Goal: Task Accomplishment & Management: Manage account settings

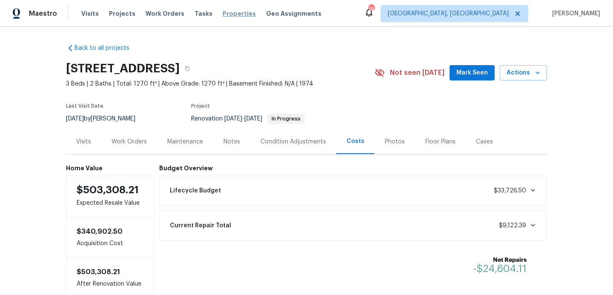
click at [231, 16] on span "Properties" at bounding box center [239, 13] width 33 height 9
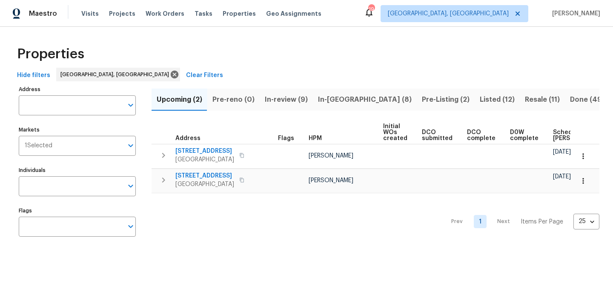
click at [480, 97] on span "Listed (12)" at bounding box center [497, 100] width 35 height 12
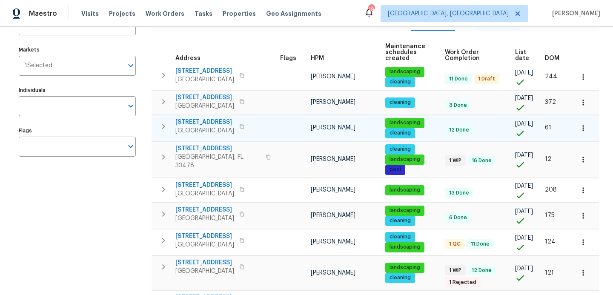
scroll to position [163, 0]
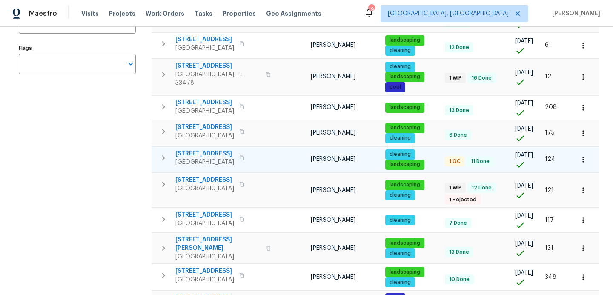
click at [194, 158] on span "[STREET_ADDRESS]" at bounding box center [204, 153] width 59 height 9
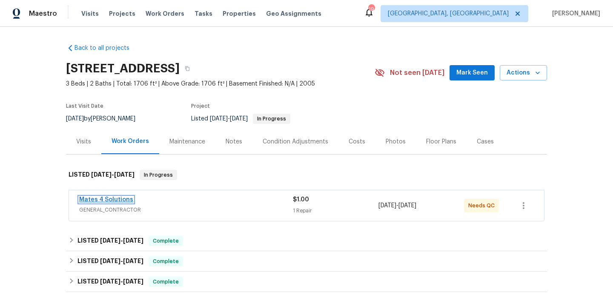
click at [112, 199] on link "Mates 4 Solutions" at bounding box center [106, 200] width 54 height 6
click at [169, 14] on span "Work Orders" at bounding box center [165, 13] width 39 height 9
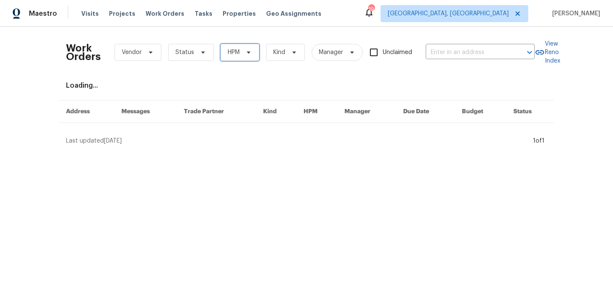
click at [243, 53] on span at bounding box center [247, 52] width 9 height 7
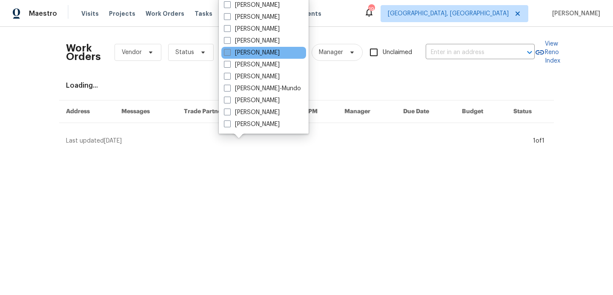
click at [226, 51] on span at bounding box center [227, 52] width 7 height 7
click at [226, 51] on input "[PERSON_NAME]" at bounding box center [227, 52] width 6 height 6
checkbox input "true"
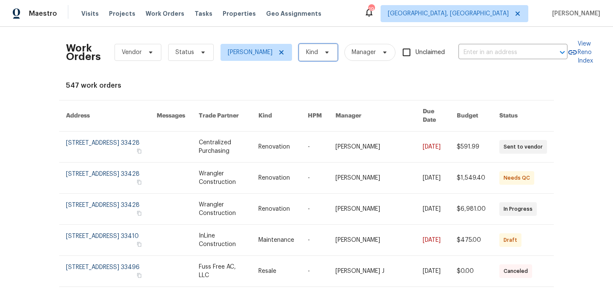
click at [324, 54] on icon at bounding box center [327, 52] width 7 height 7
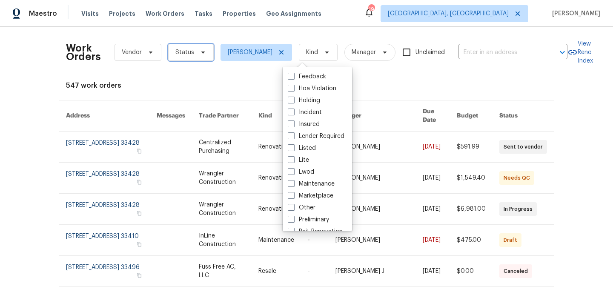
click at [190, 56] on span "Status" at bounding box center [184, 52] width 19 height 9
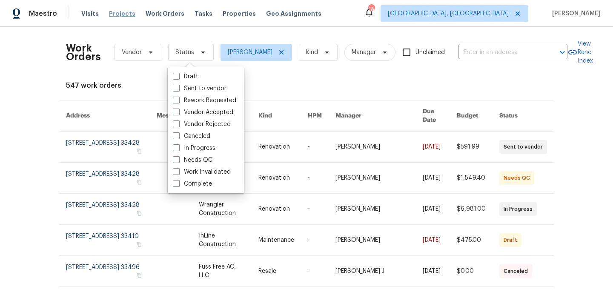
click at [120, 10] on span "Projects" at bounding box center [122, 13] width 26 height 9
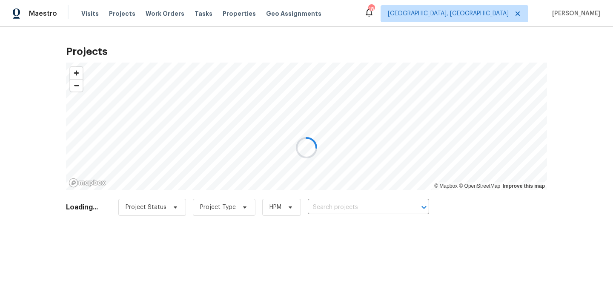
click at [341, 207] on input "text" at bounding box center [356, 207] width 97 height 13
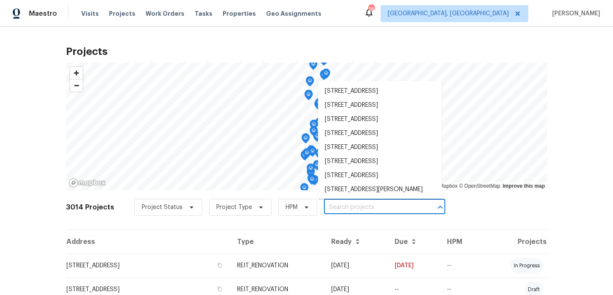
click at [341, 210] on input "text" at bounding box center [372, 207] width 97 height 13
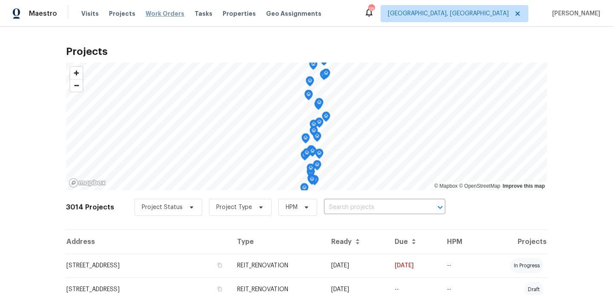
click at [152, 15] on span "Work Orders" at bounding box center [165, 13] width 39 height 9
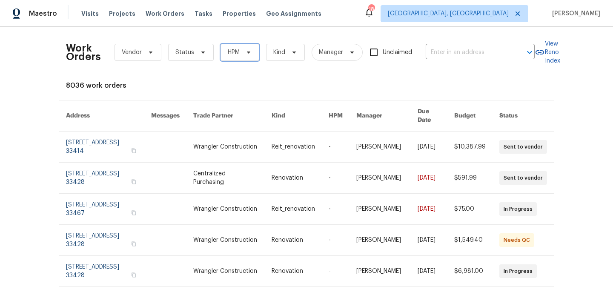
click at [237, 58] on span "HPM" at bounding box center [240, 52] width 39 height 17
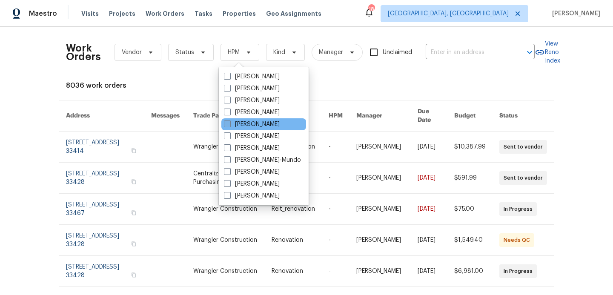
click at [228, 124] on span at bounding box center [227, 123] width 7 height 7
click at [228, 124] on input "[PERSON_NAME]" at bounding box center [227, 123] width 6 height 6
checkbox input "true"
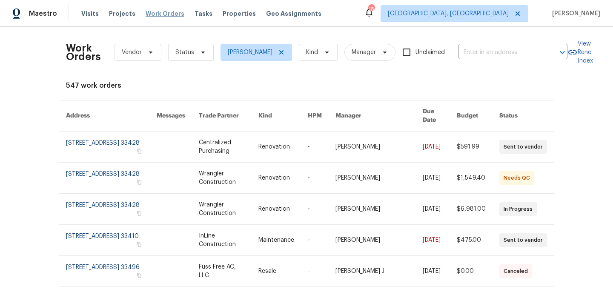
click at [152, 12] on span "Work Orders" at bounding box center [165, 13] width 39 height 9
click at [158, 14] on span "Work Orders" at bounding box center [165, 13] width 39 height 9
click at [124, 14] on span "Projects" at bounding box center [122, 13] width 26 height 9
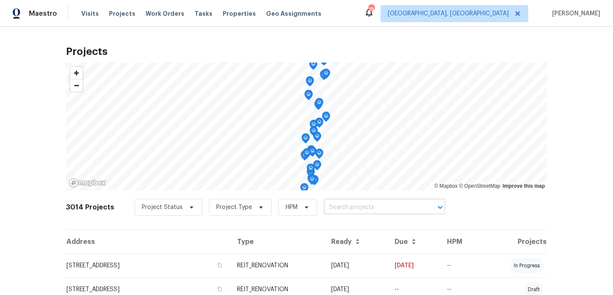
click at [344, 212] on input "text" at bounding box center [372, 207] width 97 height 13
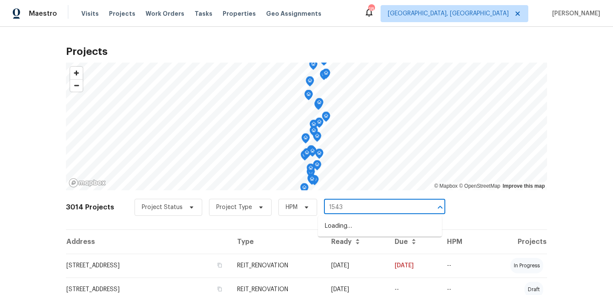
type input "15431"
click at [359, 228] on li "[STREET_ADDRESS]" at bounding box center [380, 226] width 124 height 14
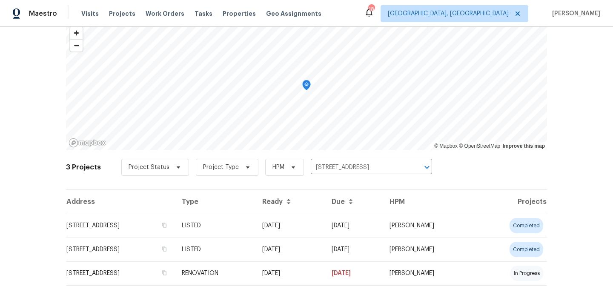
scroll to position [57, 0]
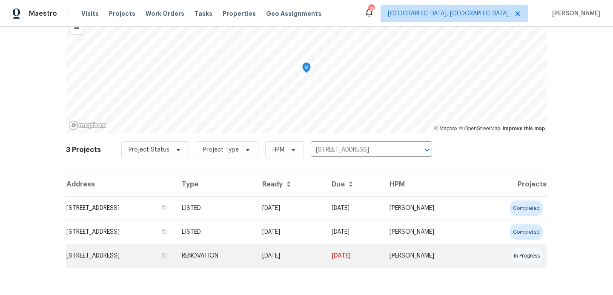
click at [160, 259] on td "[STREET_ADDRESS]" at bounding box center [120, 256] width 109 height 24
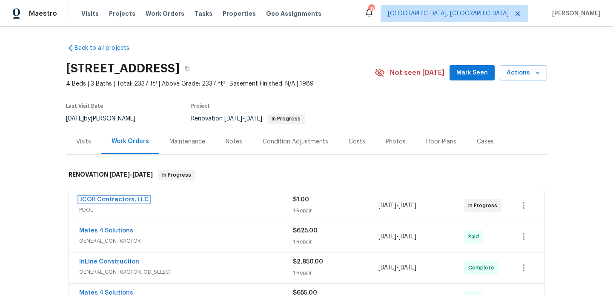
click at [134, 199] on link "JCOR Contractors, LLC" at bounding box center [114, 200] width 70 height 6
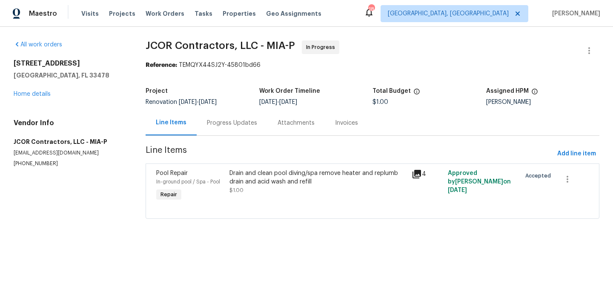
click at [224, 122] on div "Progress Updates" at bounding box center [232, 123] width 50 height 9
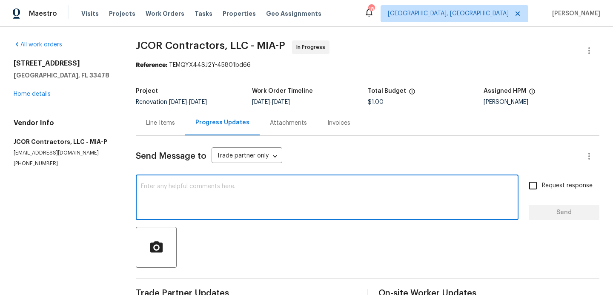
click at [227, 192] on textarea at bounding box center [327, 198] width 372 height 30
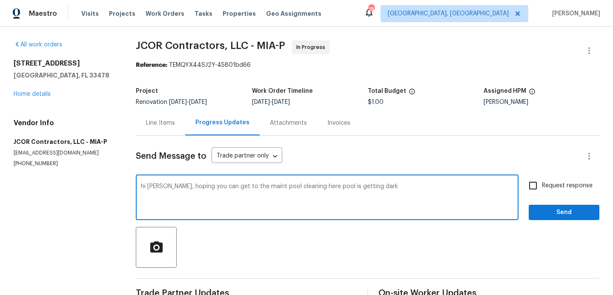
type textarea "hi paula, hoping you can get to the maint pool cleaning here pool is getting da…"
click at [534, 186] on input "Request response" at bounding box center [533, 186] width 18 height 18
checkbox input "true"
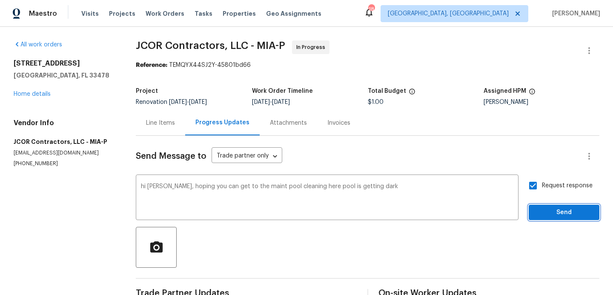
click at [544, 215] on span "Send" at bounding box center [564, 212] width 57 height 11
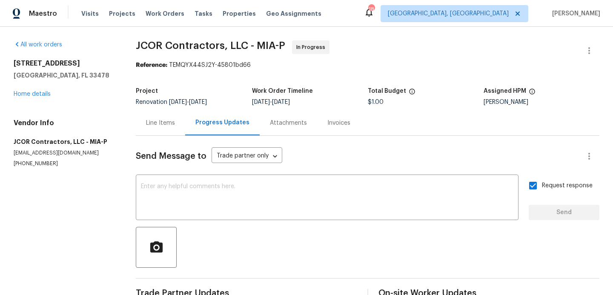
click at [276, 166] on div "Send Message to Trade partner only Trade partner only ​" at bounding box center [357, 156] width 443 height 20
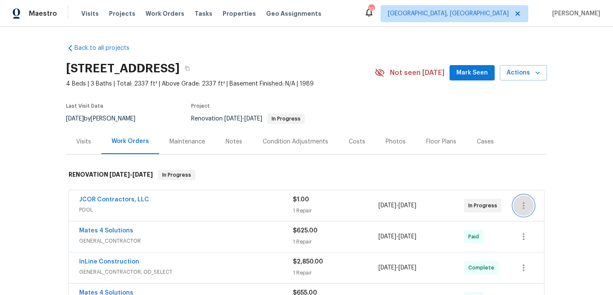
click at [523, 208] on icon "button" at bounding box center [524, 205] width 2 height 7
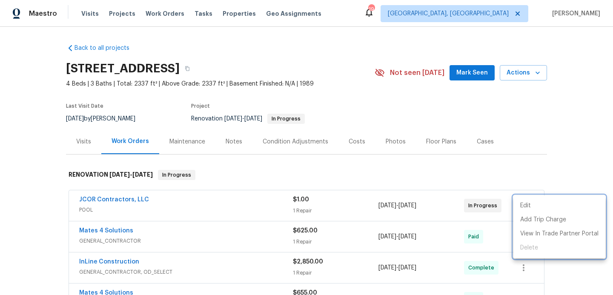
click at [360, 205] on div at bounding box center [306, 147] width 613 height 295
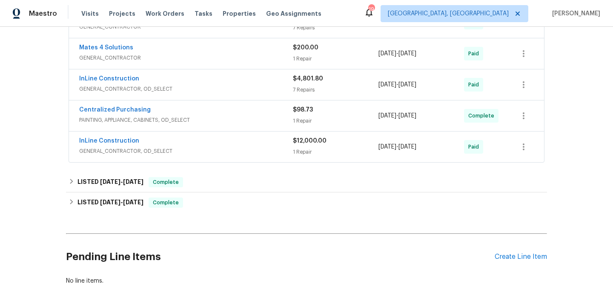
scroll to position [480, 0]
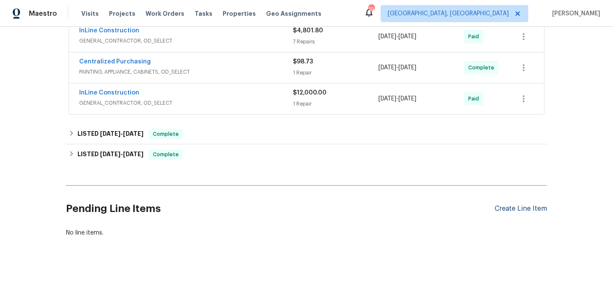
click at [532, 209] on div "Create Line Item" at bounding box center [521, 209] width 52 height 8
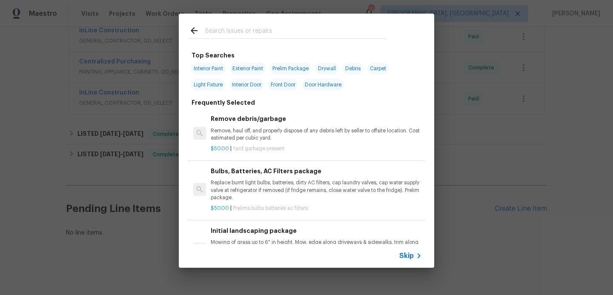
click at [407, 258] on span "Skip" at bounding box center [406, 256] width 14 height 9
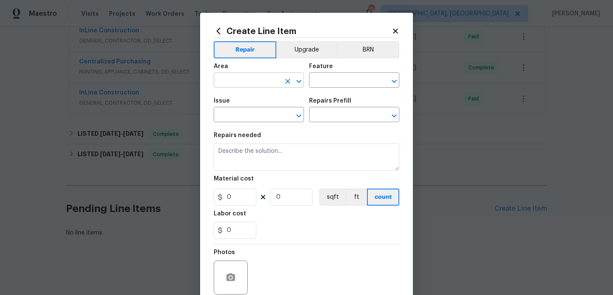
click at [247, 79] on input "text" at bounding box center [247, 80] width 66 height 13
click at [244, 112] on li "Main Bathroom" at bounding box center [259, 114] width 90 height 14
type input "Main Bathroom"
click at [338, 82] on input "text" at bounding box center [342, 80] width 66 height 13
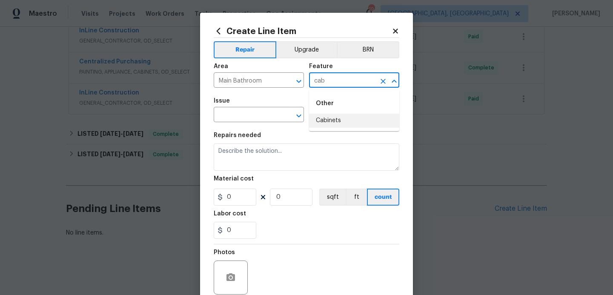
click at [334, 119] on li "Cabinets" at bounding box center [354, 121] width 90 height 14
type input "Cabinets"
click at [259, 117] on input "text" at bounding box center [247, 115] width 66 height 13
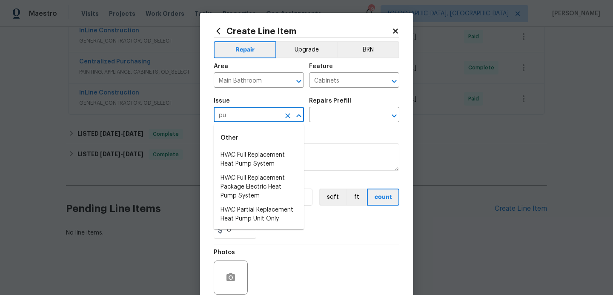
type input "p"
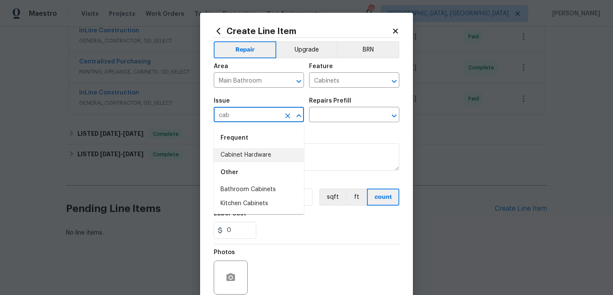
click at [260, 156] on li "Cabinet Hardware" at bounding box center [259, 155] width 90 height 14
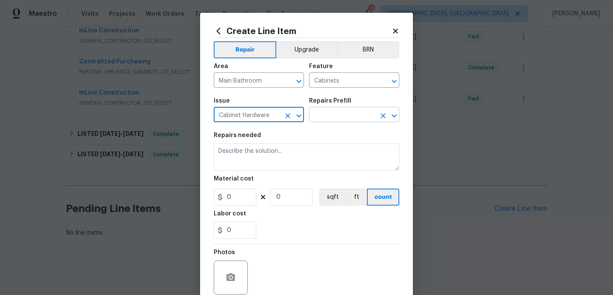
type input "Cabinet Hardware"
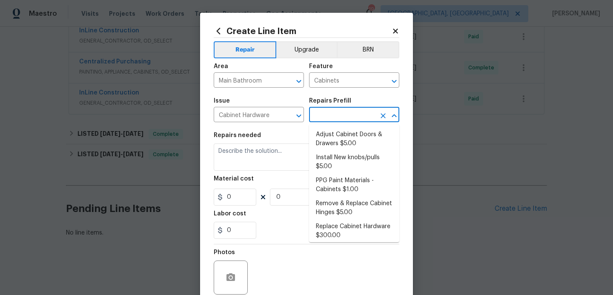
click at [333, 120] on input "text" at bounding box center [342, 115] width 66 height 13
click at [335, 230] on li "Replace Cabinet Hardware $300.00" at bounding box center [354, 231] width 90 height 23
type input "Replace Cabinet Hardware $300.00"
type textarea "Replace cabinet hardware with new hinges and pulls. HPM to provide specs"
type input "300"
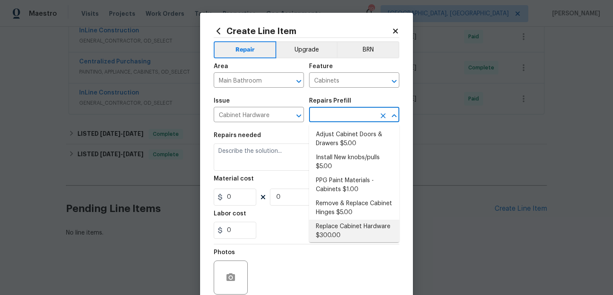
type input "1"
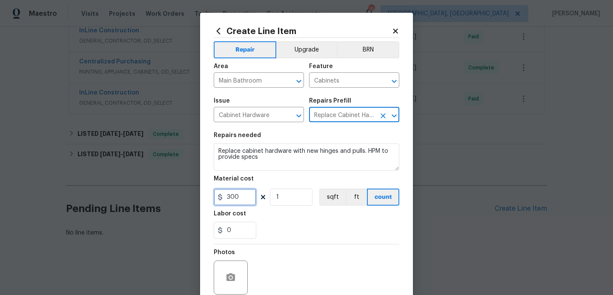
click at [248, 204] on input "300" at bounding box center [235, 197] width 43 height 17
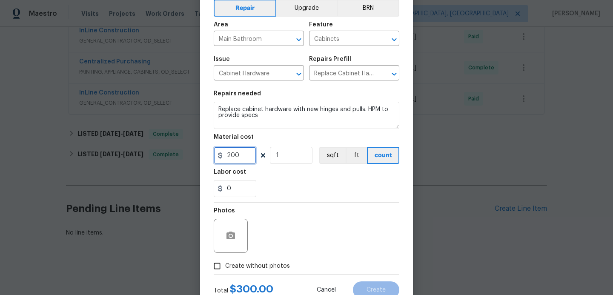
scroll to position [72, 0]
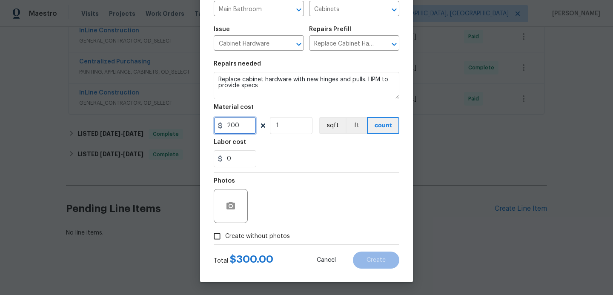
type input "200"
click at [232, 198] on button "button" at bounding box center [231, 206] width 20 height 20
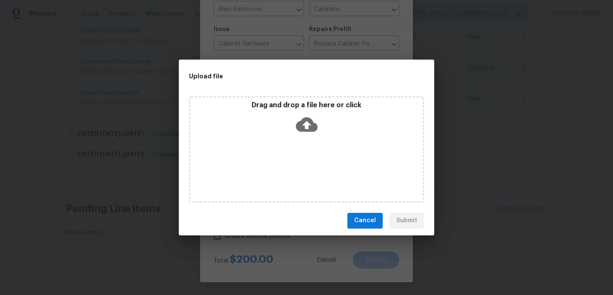
click at [301, 272] on div "Upload file Drag and drop a file here or click Cancel Submit" at bounding box center [306, 147] width 613 height 295
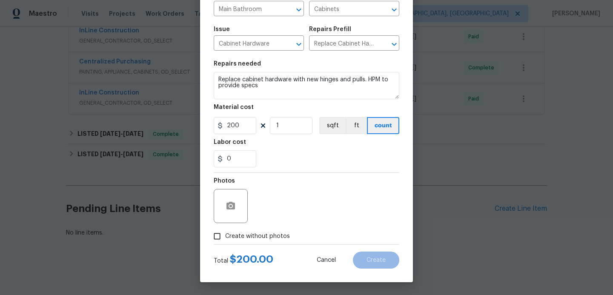
click at [219, 238] on input "Create without photos" at bounding box center [217, 236] width 16 height 16
checkbox input "true"
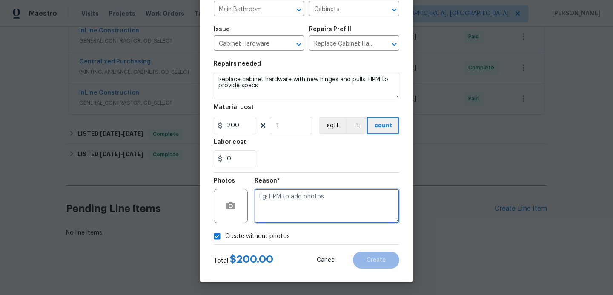
click at [282, 207] on textarea at bounding box center [327, 206] width 145 height 34
type textarea "hpm to add"
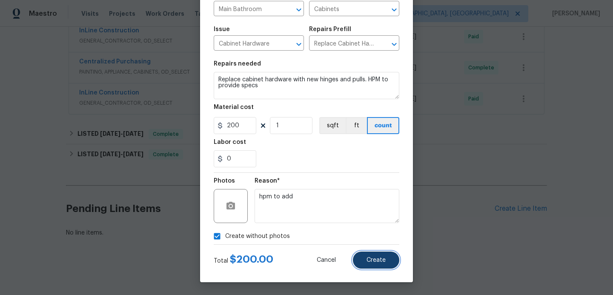
click at [385, 258] on span "Create" at bounding box center [376, 260] width 19 height 6
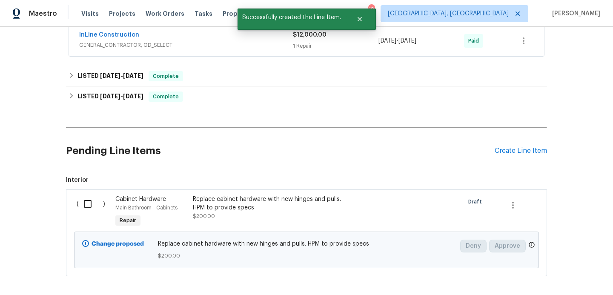
scroll to position [553, 0]
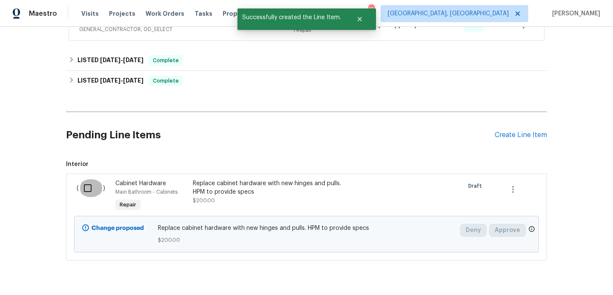
click at [89, 192] on input "checkbox" at bounding box center [91, 188] width 24 height 18
checkbox input "true"
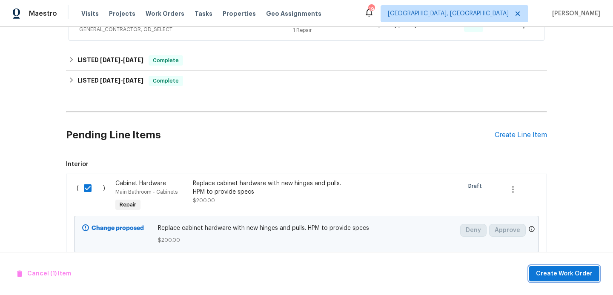
click at [576, 277] on span "Create Work Order" at bounding box center [564, 274] width 57 height 11
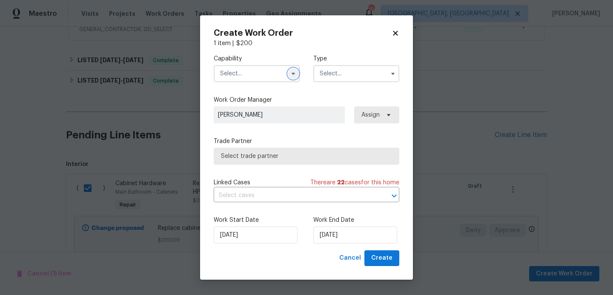
click at [294, 72] on icon "button" at bounding box center [293, 73] width 7 height 7
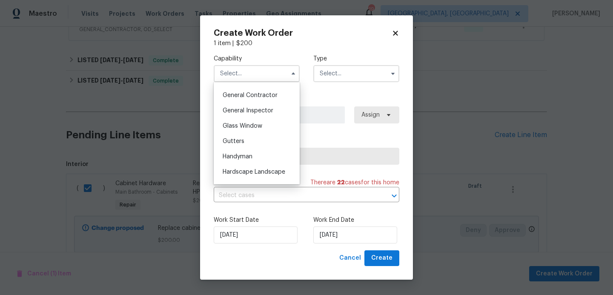
scroll to position [409, 0]
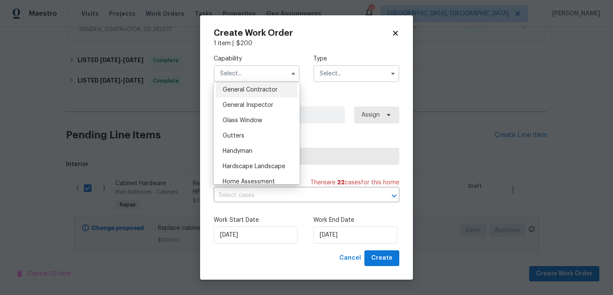
click at [259, 94] on div "General Contractor" at bounding box center [257, 89] width 82 height 15
type input "General Contractor"
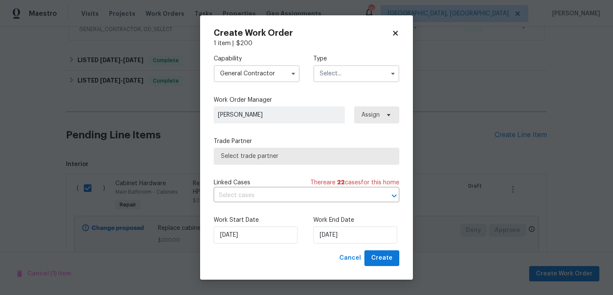
click at [353, 71] on input "text" at bounding box center [356, 73] width 86 height 17
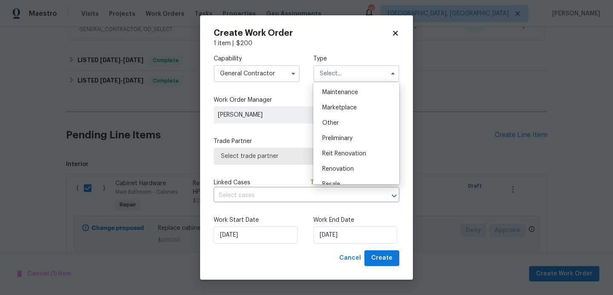
scroll to position [140, 0]
click at [340, 170] on div "Renovation" at bounding box center [356, 166] width 82 height 15
type input "Renovation"
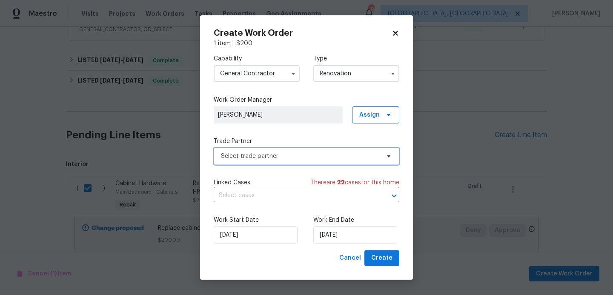
click at [289, 158] on span "Select trade partner" at bounding box center [300, 156] width 159 height 9
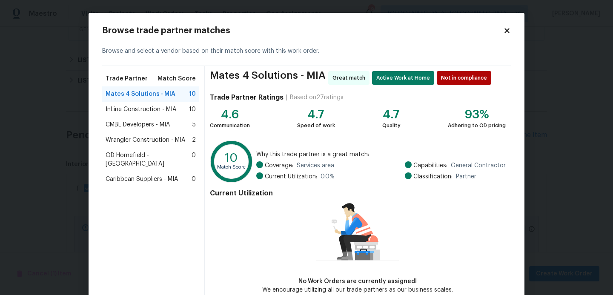
click at [150, 110] on span "InLine Construction - MIA" at bounding box center [141, 109] width 71 height 9
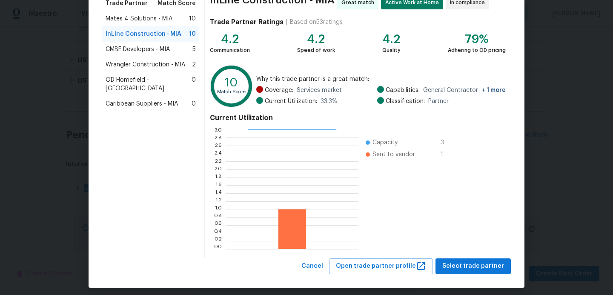
scroll to position [80, 0]
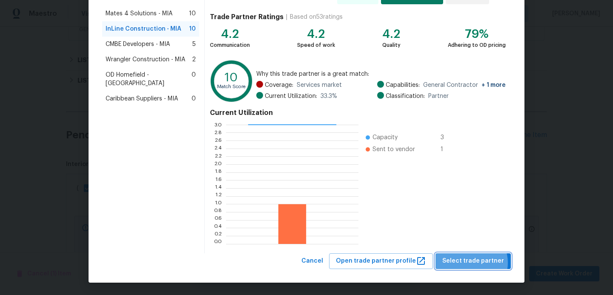
click at [474, 263] on span "Select trade partner" at bounding box center [473, 261] width 62 height 11
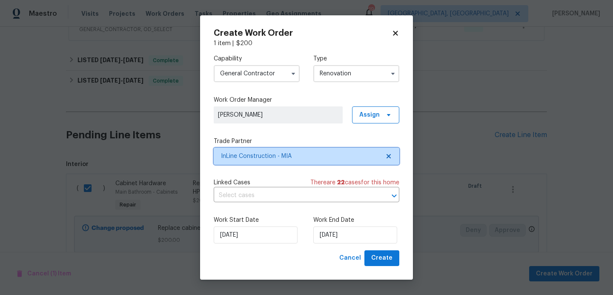
scroll to position [0, 0]
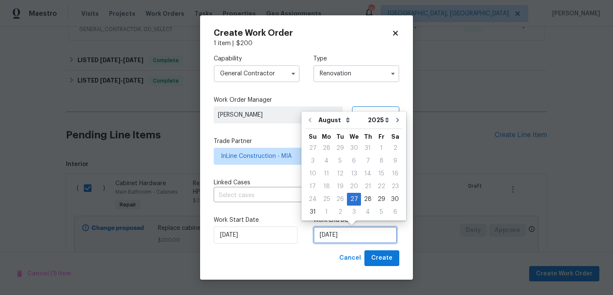
click at [358, 237] on input "8/27/2025" at bounding box center [355, 234] width 84 height 17
click at [367, 199] on div "28" at bounding box center [368, 199] width 14 height 12
type input "8/28/2025"
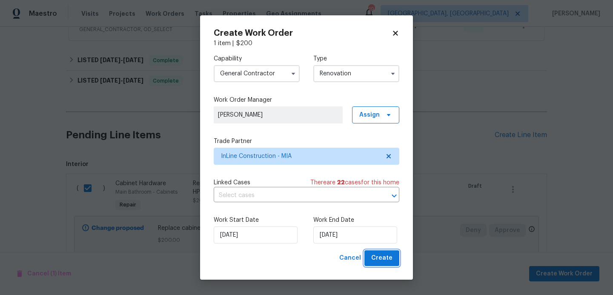
click at [387, 258] on span "Create" at bounding box center [381, 258] width 21 height 11
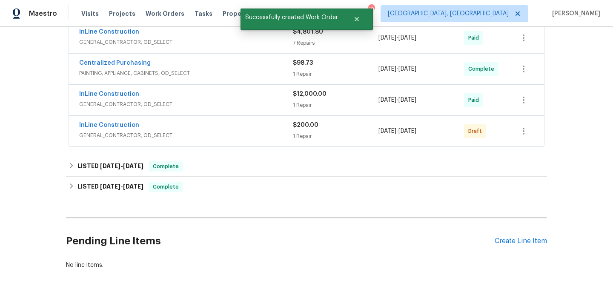
scroll to position [479, 0]
click at [97, 123] on link "InLine Construction" at bounding box center [109, 125] width 60 height 6
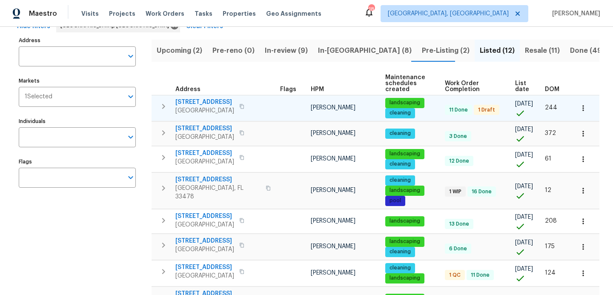
scroll to position [50, 0]
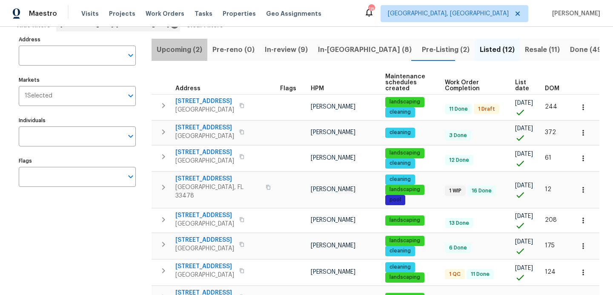
click at [187, 52] on span "Upcoming (2)" at bounding box center [180, 50] width 46 height 12
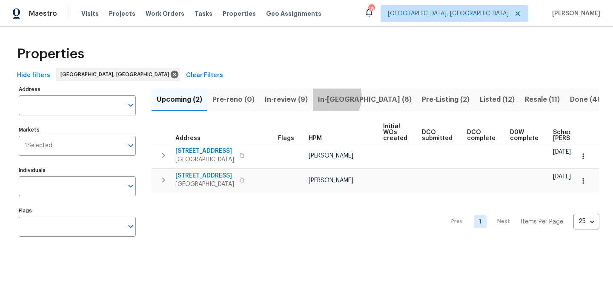
click at [327, 97] on span "In-[GEOGRAPHIC_DATA] (8)" at bounding box center [365, 100] width 94 height 12
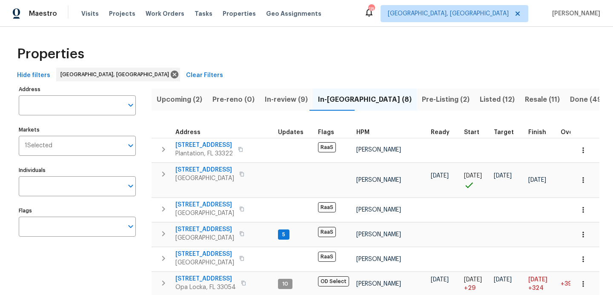
scroll to position [17, 0]
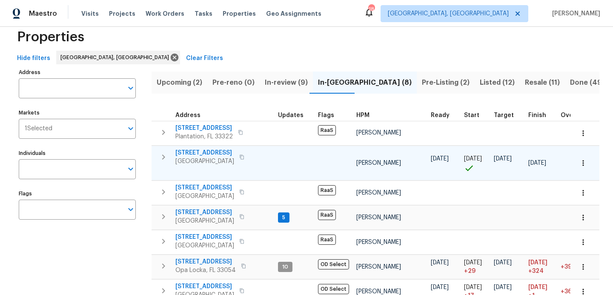
click at [195, 152] on span "[STREET_ADDRESS]" at bounding box center [204, 153] width 59 height 9
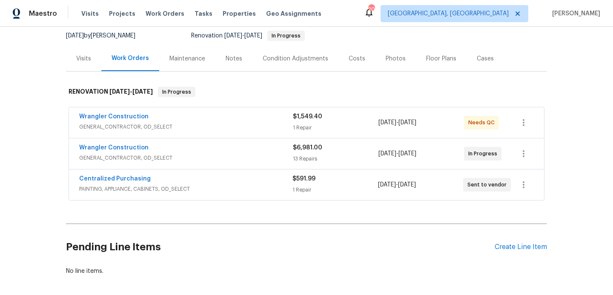
scroll to position [121, 0]
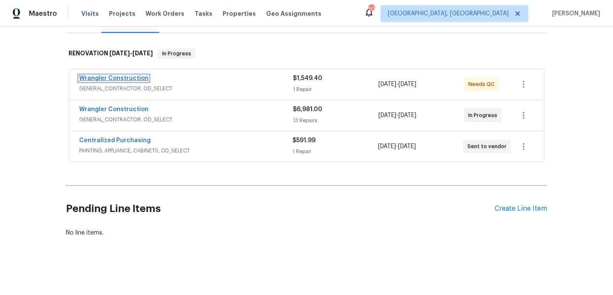
click at [131, 78] on link "Wrangler Construction" at bounding box center [113, 78] width 69 height 6
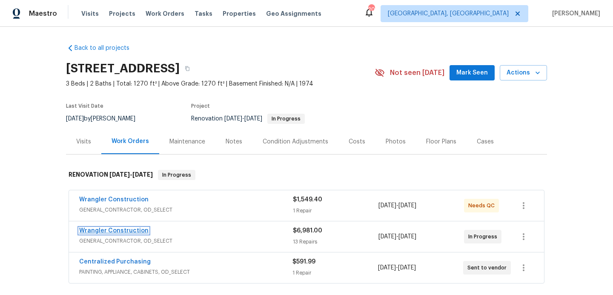
click at [129, 231] on link "Wrangler Construction" at bounding box center [113, 231] width 69 height 6
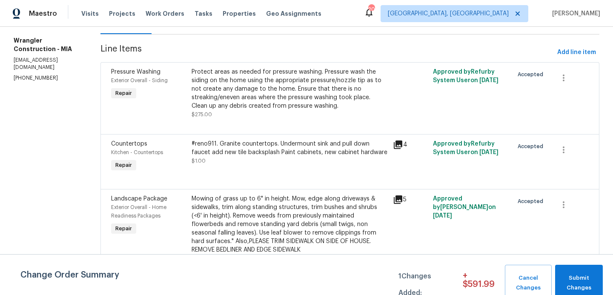
scroll to position [108, 0]
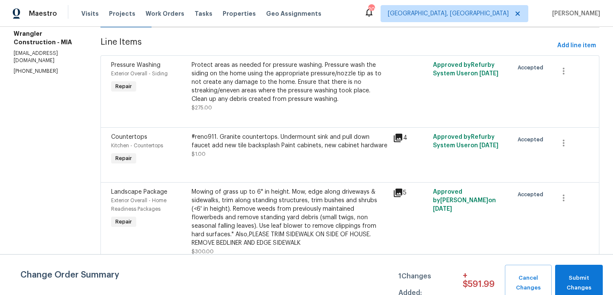
click at [302, 145] on div "#reno911. Granite countertops. Undermount sink and pull down faucet add new til…" at bounding box center [290, 141] width 196 height 17
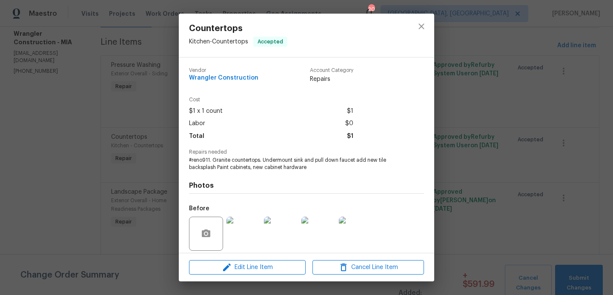
scroll to position [62, 0]
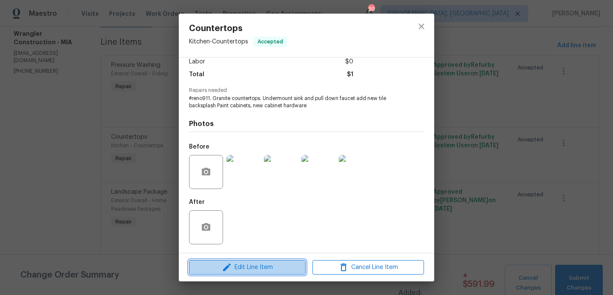
click at [251, 268] on span "Edit Line Item" at bounding box center [248, 267] width 112 height 11
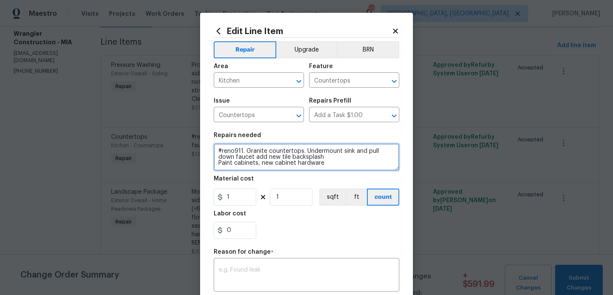
click at [326, 164] on textarea "#reno911. Granite countertops. Undermount sink and pull down faucet add new til…" at bounding box center [307, 156] width 186 height 27
type textarea "#reno911. Granite countertops. Undermount sink and pull down faucet add new til…"
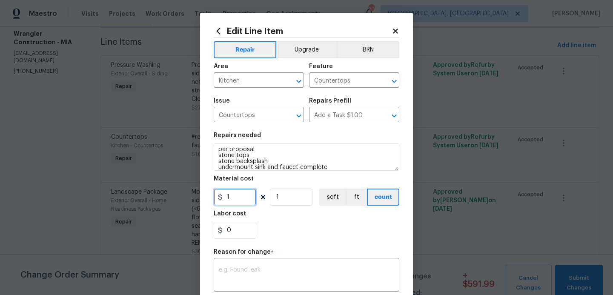
click at [246, 198] on input "1" at bounding box center [235, 197] width 43 height 17
type input "0"
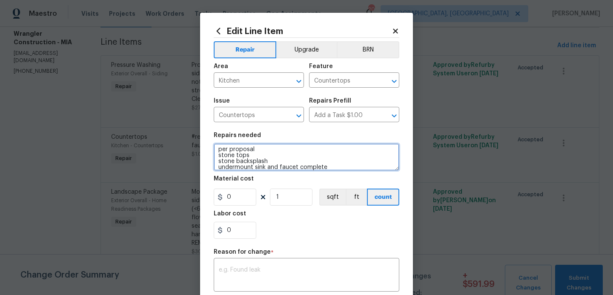
click at [254, 158] on textarea "#reno911. Granite countertops. Undermount sink and pull down faucet add new til…" at bounding box center [307, 156] width 186 height 27
click at [271, 161] on textarea "#reno911. Granite countertops. Undermount sink and pull down faucet add new til…" at bounding box center [307, 156] width 186 height 27
click at [330, 165] on textarea "#reno911. Granite countertops. Undermount sink and pull down faucet add new til…" at bounding box center [307, 156] width 186 height 27
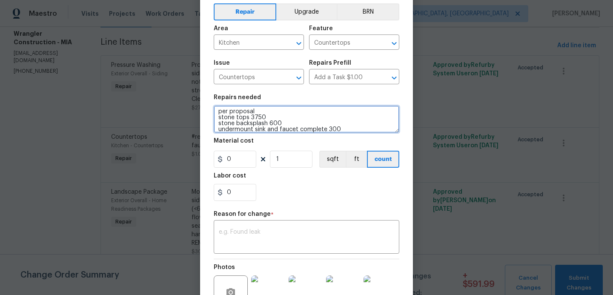
scroll to position [40, 0]
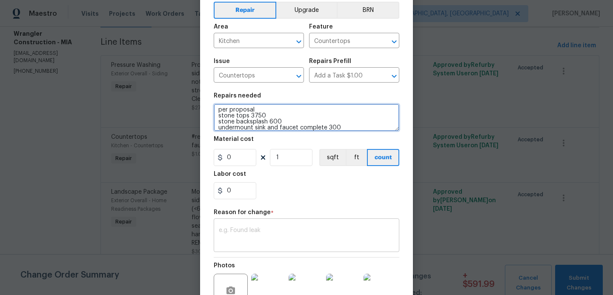
type textarea "#reno911. Granite countertops. Undermount sink and pull down faucet add new til…"
click at [230, 232] on textarea at bounding box center [306, 236] width 175 height 18
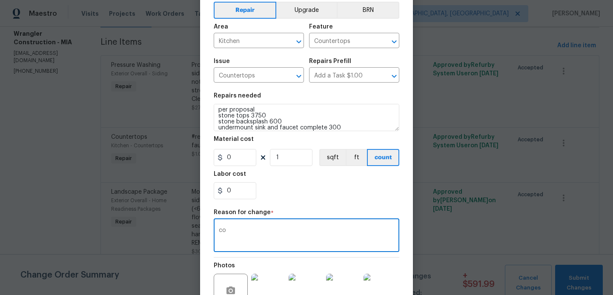
type textarea "c"
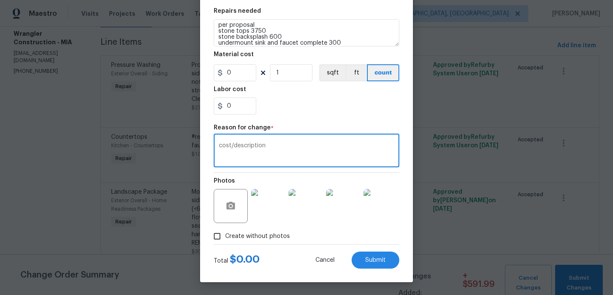
type textarea "cost/description"
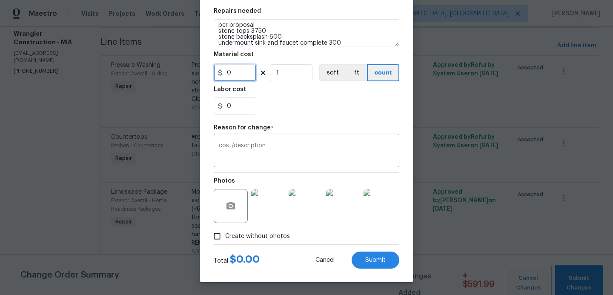
click at [246, 74] on input "0" at bounding box center [235, 72] width 43 height 17
type input "4650"
click at [356, 273] on div "Edit Line Item Repair Upgrade BRN Area Kitchen ​ Feature Countertops ​ Issue Co…" at bounding box center [306, 85] width 213 height 394
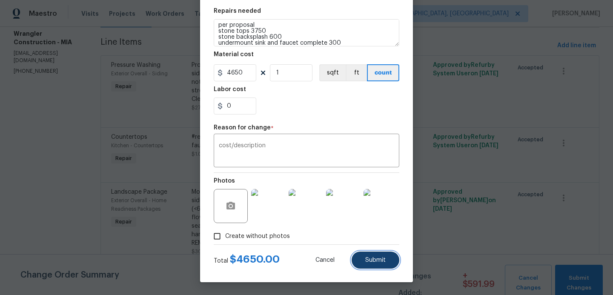
click at [383, 263] on span "Submit" at bounding box center [375, 260] width 20 height 6
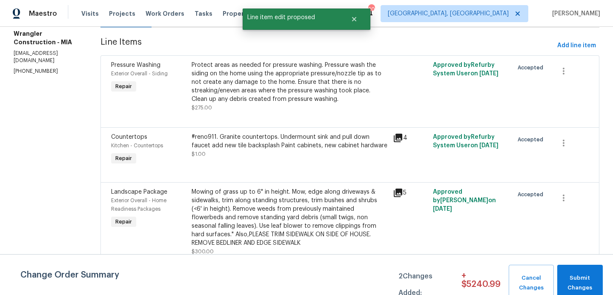
scroll to position [0, 0]
click at [570, 279] on span "Submit Changes" at bounding box center [580, 283] width 37 height 20
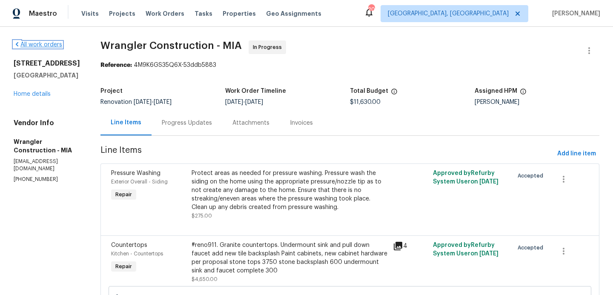
click at [26, 43] on link "All work orders" at bounding box center [38, 45] width 49 height 6
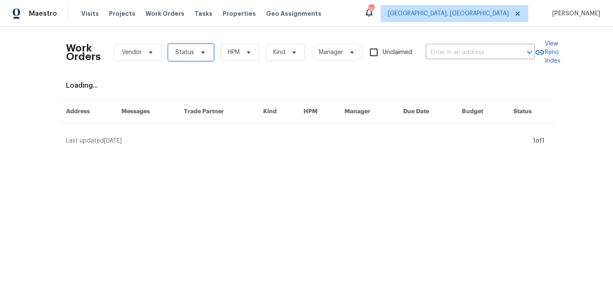
click at [205, 53] on span "Status" at bounding box center [191, 52] width 46 height 17
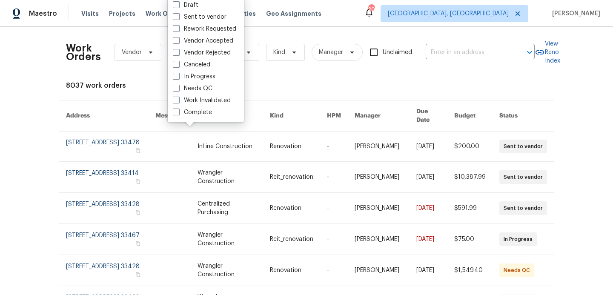
click at [42, 107] on div "Work Orders Vendor Status HPM Kind Manager Unclaimed ​ View Reno Index 8037 wor…" at bounding box center [306, 161] width 613 height 268
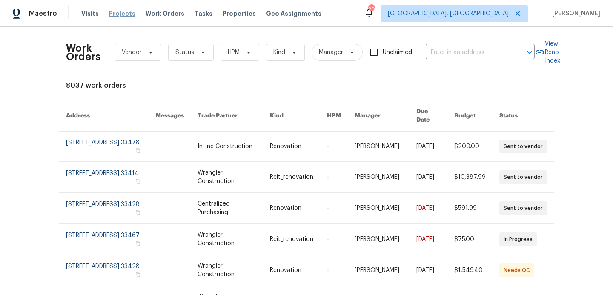
click at [126, 11] on span "Projects" at bounding box center [122, 13] width 26 height 9
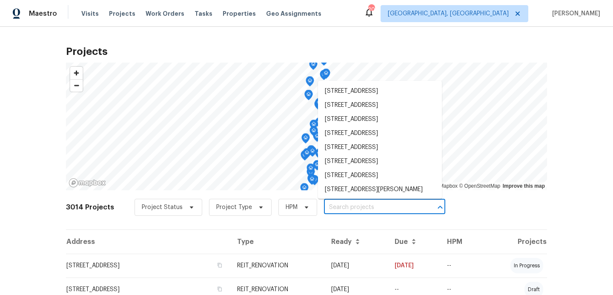
click at [332, 209] on input "text" at bounding box center [372, 207] width 97 height 13
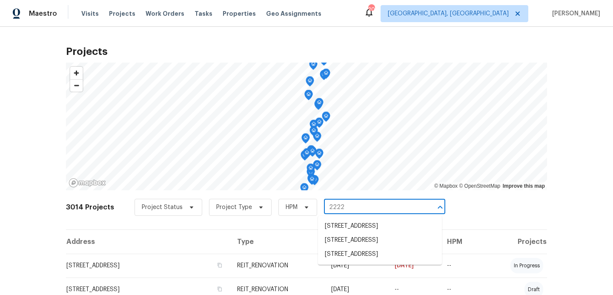
type input "22226"
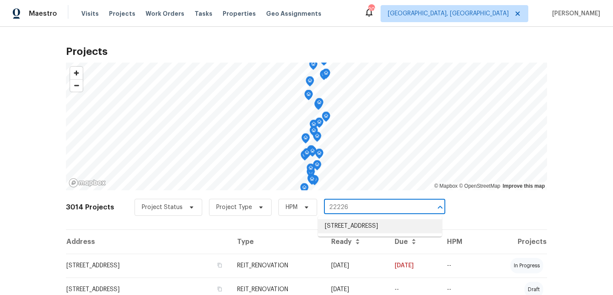
click at [332, 229] on li "22226 SW 65th Ter, Boca Raton, FL 33428" at bounding box center [380, 226] width 124 height 14
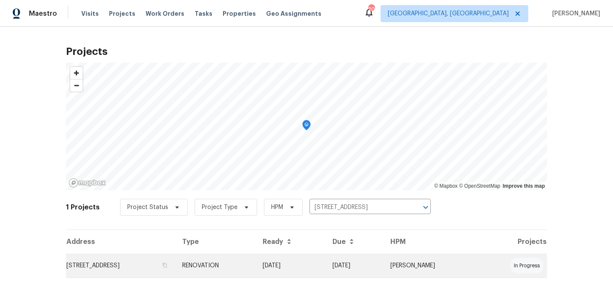
scroll to position [10, 0]
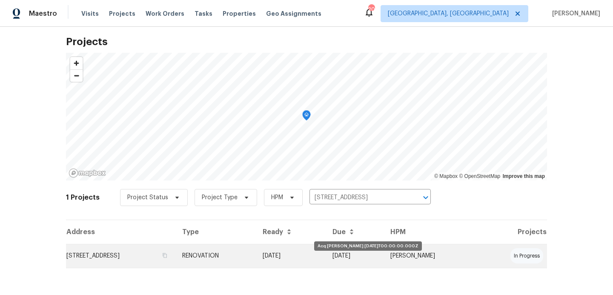
click at [326, 254] on td "[DATE]" at bounding box center [291, 256] width 70 height 24
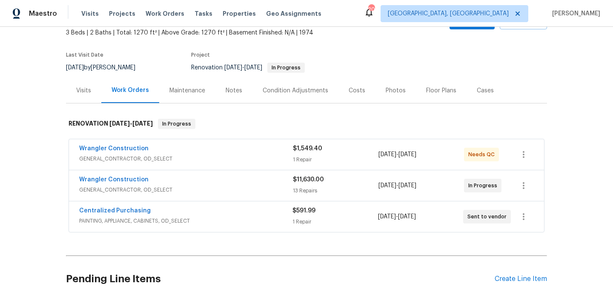
scroll to position [121, 0]
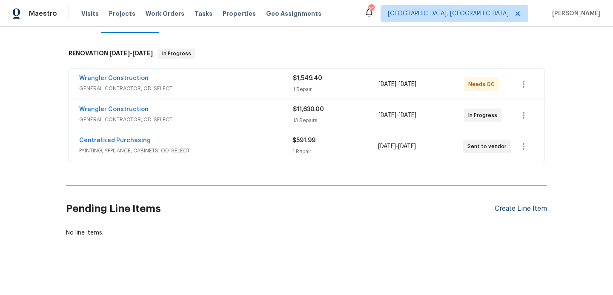
click at [516, 210] on div "Create Line Item" at bounding box center [521, 209] width 52 height 8
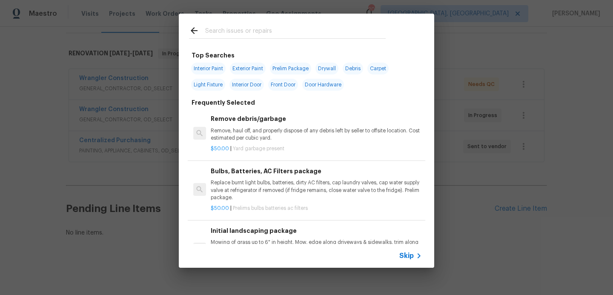
click at [412, 258] on span "Skip" at bounding box center [406, 256] width 14 height 9
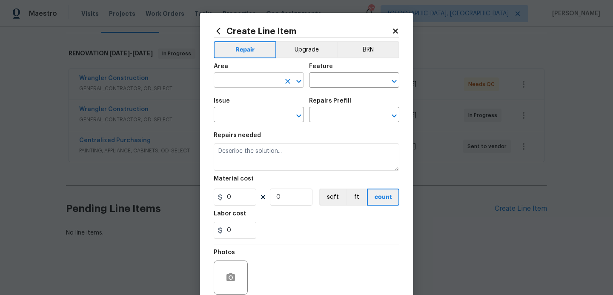
click at [254, 75] on input "text" at bounding box center [247, 80] width 66 height 13
click at [253, 107] on li "In-ground pool / Spa" at bounding box center [259, 100] width 90 height 14
type input "In-ground pool / Spa"
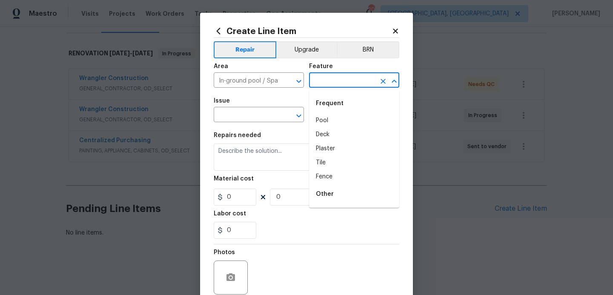
click at [324, 84] on input "text" at bounding box center [342, 80] width 66 height 13
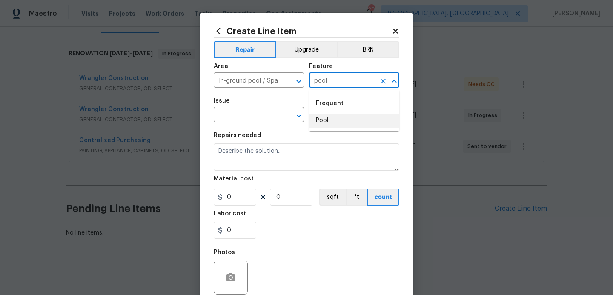
click at [324, 125] on li "Pool" at bounding box center [354, 121] width 90 height 14
type input "Pool"
click at [226, 122] on input "text" at bounding box center [247, 115] width 66 height 13
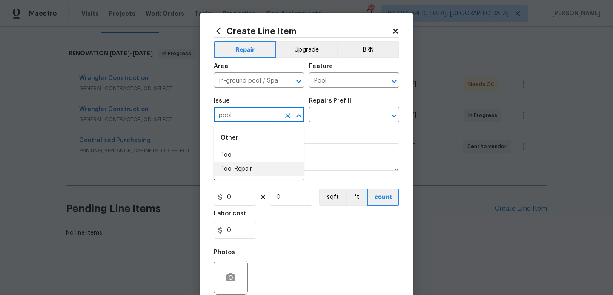
click at [227, 171] on li "Pool Repair" at bounding box center [259, 169] width 90 height 14
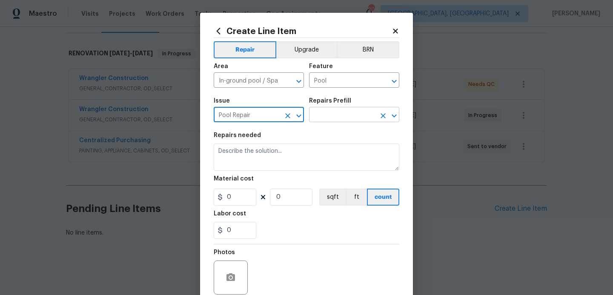
type input "Pool Repair"
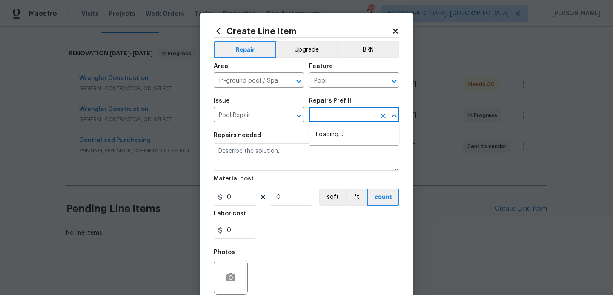
click at [347, 116] on input "text" at bounding box center [342, 115] width 66 height 13
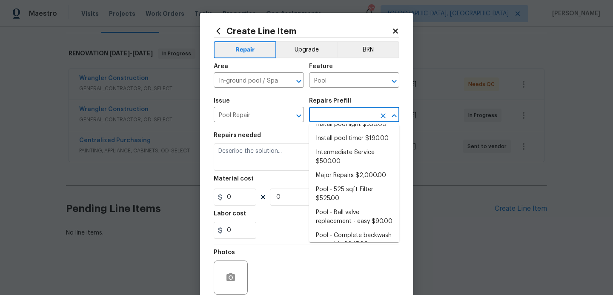
scroll to position [0, 0]
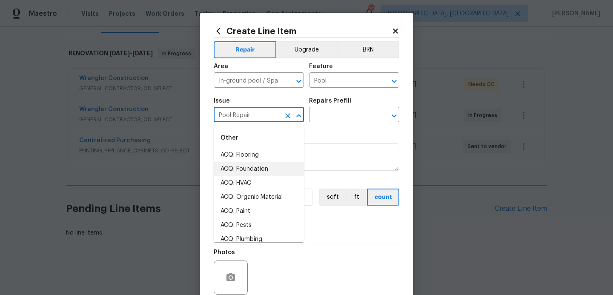
click at [267, 118] on input "Pool Repair" at bounding box center [247, 115] width 66 height 13
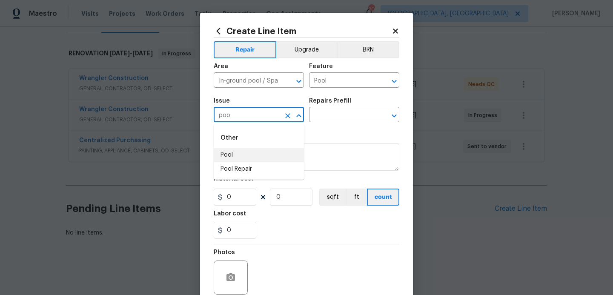
click at [229, 158] on li "Pool" at bounding box center [259, 155] width 90 height 14
type input "Pool"
click at [341, 119] on input "text" at bounding box center [342, 115] width 66 height 13
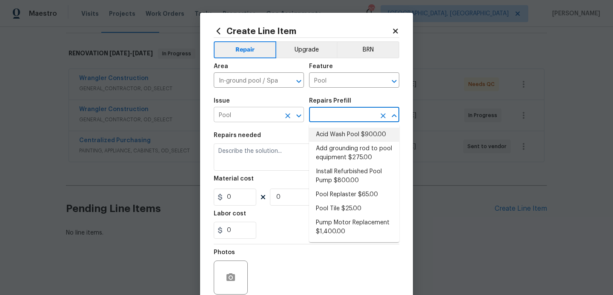
click at [264, 117] on input "Pool" at bounding box center [247, 115] width 66 height 13
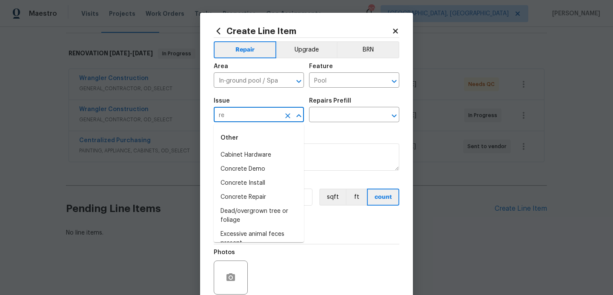
type input "r"
click at [275, 77] on input "In-ground pool / Spa" at bounding box center [247, 80] width 66 height 13
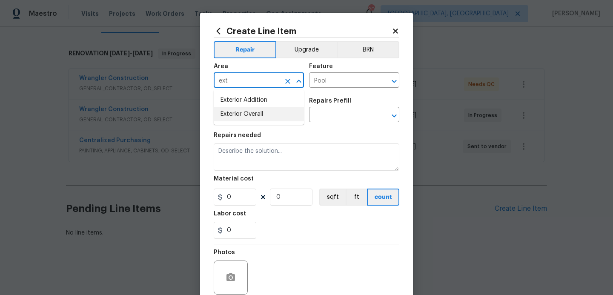
click at [263, 112] on li "Exterior Overall" at bounding box center [259, 114] width 90 height 14
type input "Exterior Overall"
click at [337, 75] on input "Pool" at bounding box center [342, 80] width 66 height 13
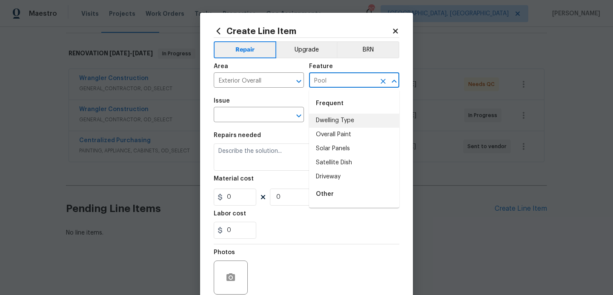
type input "\"
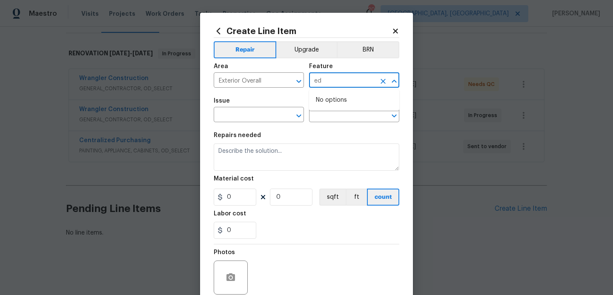
type input "e"
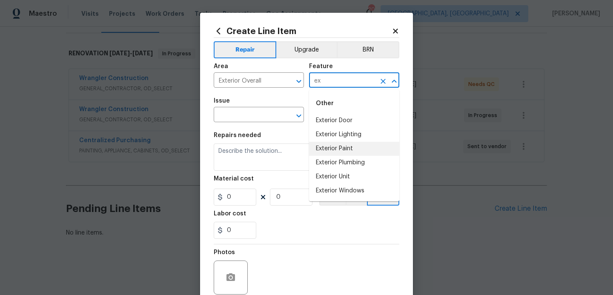
type input "e"
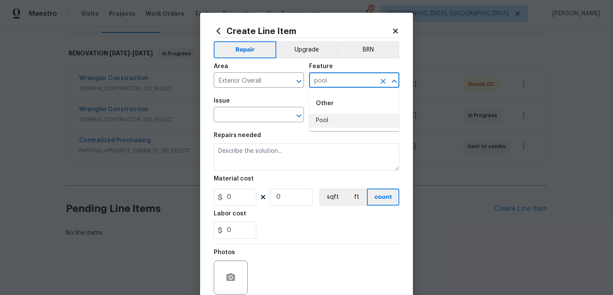
click at [323, 128] on ul "Other Pool" at bounding box center [354, 110] width 90 height 41
click at [323, 122] on li "Pool" at bounding box center [354, 121] width 90 height 14
type input "Pool"
click at [255, 119] on input "text" at bounding box center [247, 115] width 66 height 13
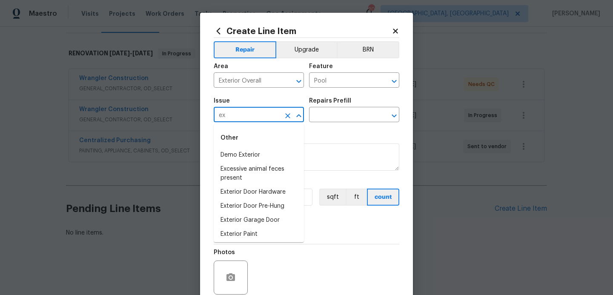
type input "e"
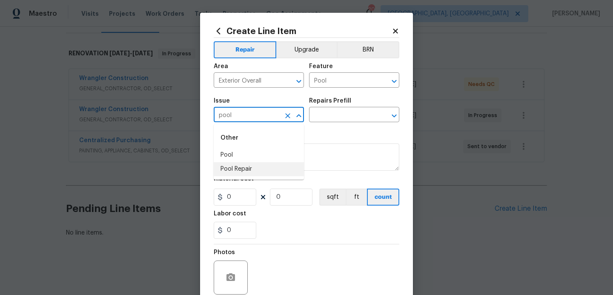
click at [233, 170] on li "Pool Repair" at bounding box center [259, 169] width 90 height 14
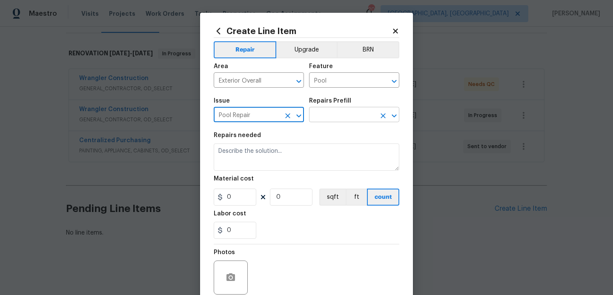
type input "Pool Repair"
click at [341, 113] on input "text" at bounding box center [342, 115] width 66 height 13
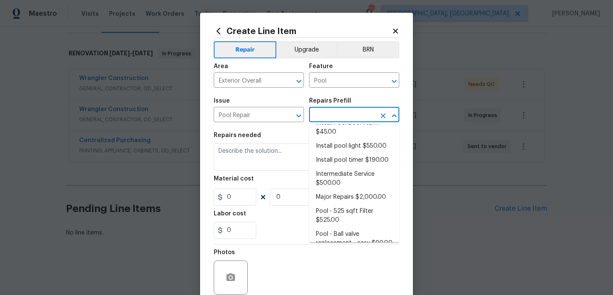
scroll to position [118, 0]
click at [335, 200] on li "Major Repairs $2,000.00" at bounding box center [354, 196] width 90 height 14
type input "Major Repairs $2,000.00"
type textarea "large misc. repairs abandoned empty pool"
type input "2000"
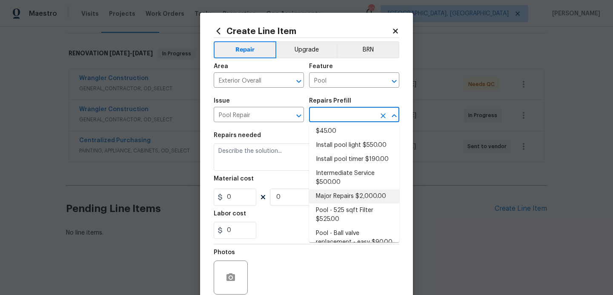
type input "1"
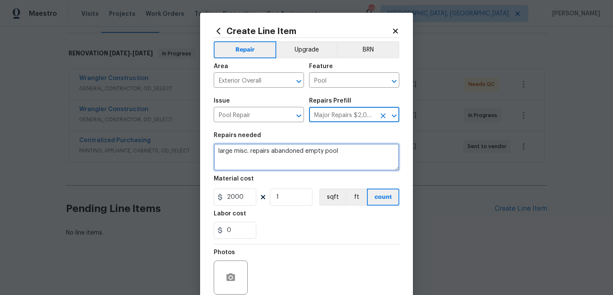
click at [349, 152] on textarea "large misc. repairs abandoned empty pool" at bounding box center [307, 156] width 186 height 27
type textarea "l"
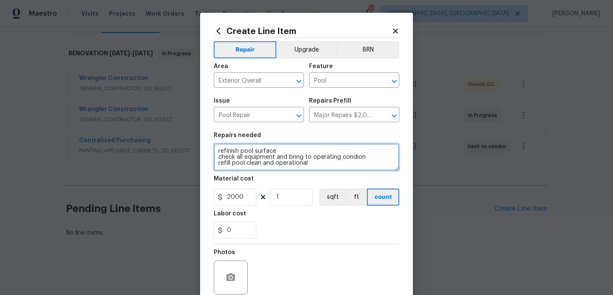
scroll to position [8, 0]
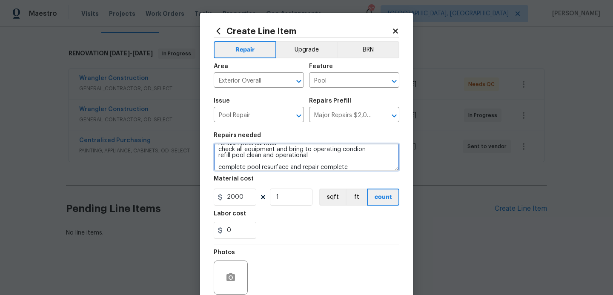
type textarea "refinish pool surface check all equipment and bring to operating condion refill…"
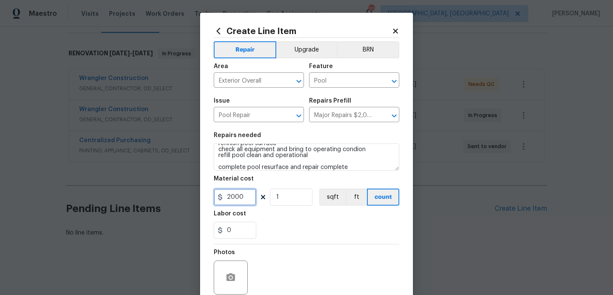
click at [249, 203] on input "2000" at bounding box center [235, 197] width 43 height 17
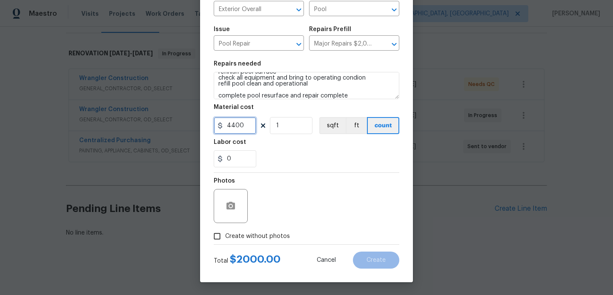
type input "4400"
click at [218, 238] on input "Create without photos" at bounding box center [217, 236] width 16 height 16
checkbox input "true"
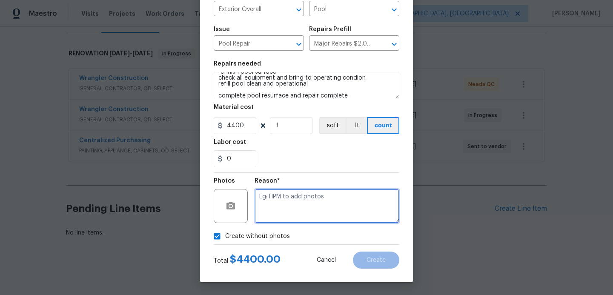
click at [287, 206] on textarea at bounding box center [327, 206] width 145 height 34
type textarea "hpm to add"
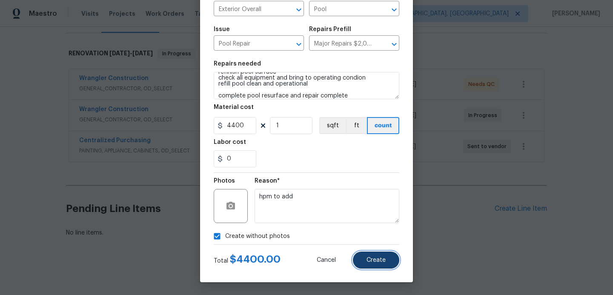
click at [369, 258] on span "Create" at bounding box center [376, 260] width 19 height 6
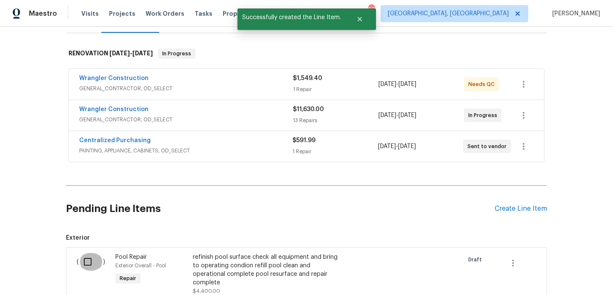
click at [88, 264] on input "checkbox" at bounding box center [91, 262] width 24 height 18
checkbox input "true"
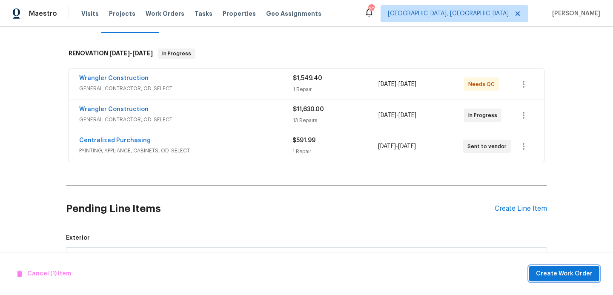
click at [542, 277] on span "Create Work Order" at bounding box center [564, 274] width 57 height 11
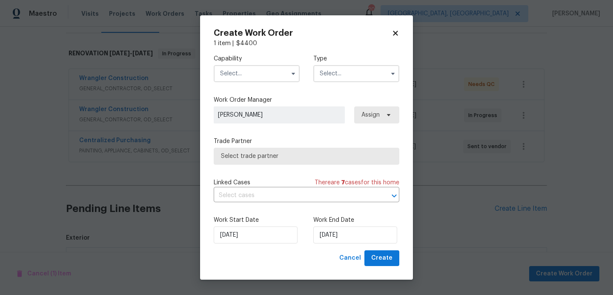
click at [259, 76] on input "text" at bounding box center [257, 73] width 86 height 17
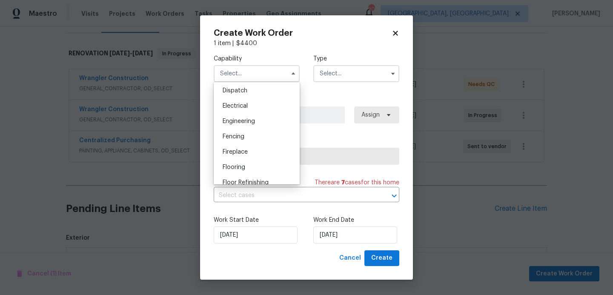
scroll to position [317, 0]
click at [245, 183] on span "General Contractor" at bounding box center [250, 182] width 55 height 6
type input "General Contractor"
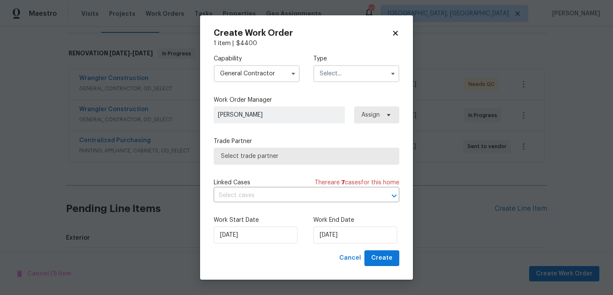
click at [346, 80] on input "text" at bounding box center [356, 73] width 86 height 17
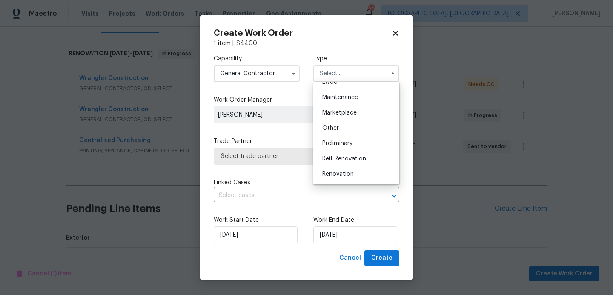
scroll to position [142, 0]
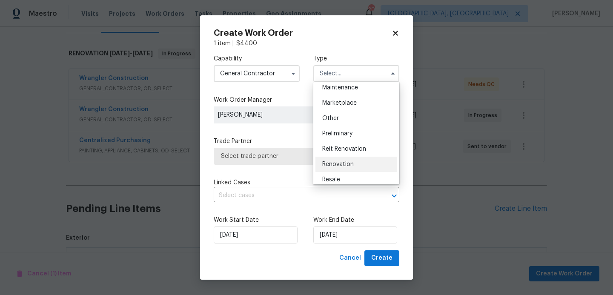
click at [354, 166] on div "Renovation" at bounding box center [356, 164] width 82 height 15
type input "Renovation"
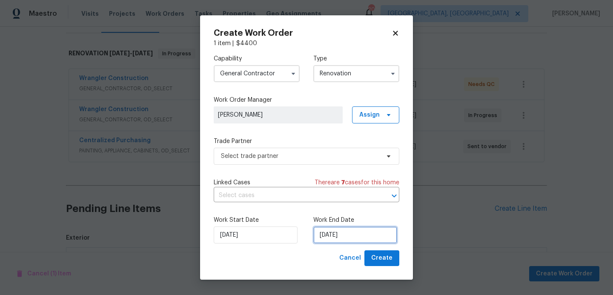
click at [359, 233] on input "8/27/2025" at bounding box center [355, 234] width 84 height 17
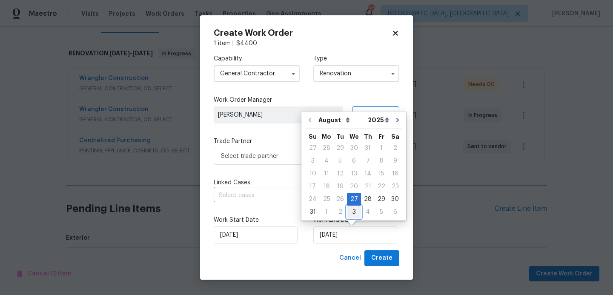
click at [350, 213] on div "3" at bounding box center [354, 212] width 14 height 12
type input "9/3/2025"
select select "8"
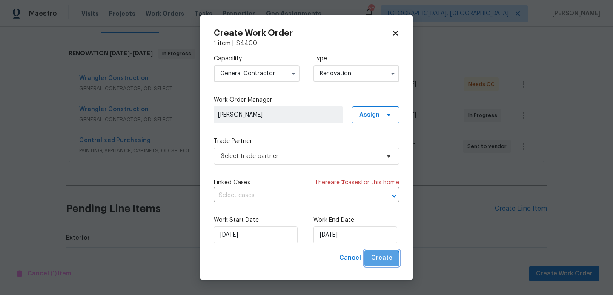
click at [375, 261] on span "Create" at bounding box center [381, 258] width 21 height 11
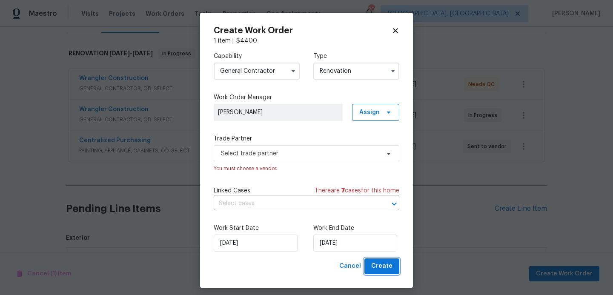
click at [377, 266] on span "Create" at bounding box center [381, 266] width 21 height 11
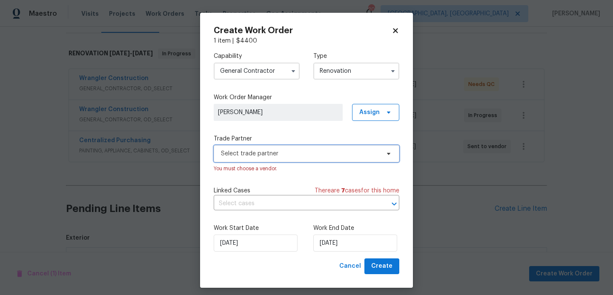
click at [290, 152] on span "Select trade partner" at bounding box center [300, 153] width 159 height 9
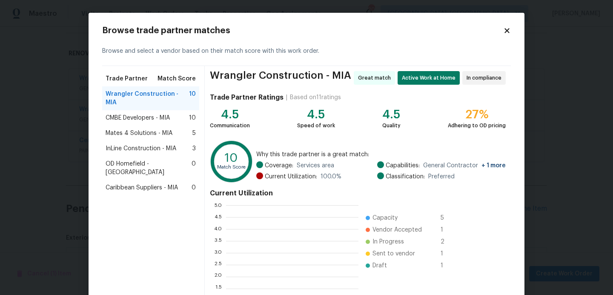
scroll to position [119, 132]
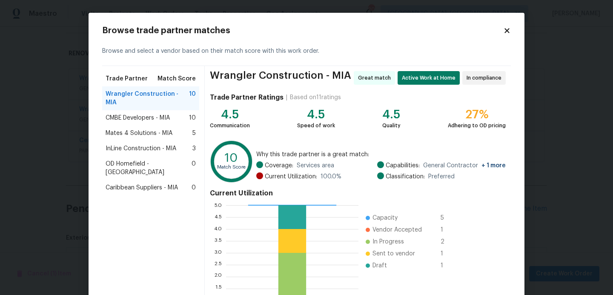
click at [154, 95] on span "Wrangler Construction - MIA" at bounding box center [147, 98] width 83 height 17
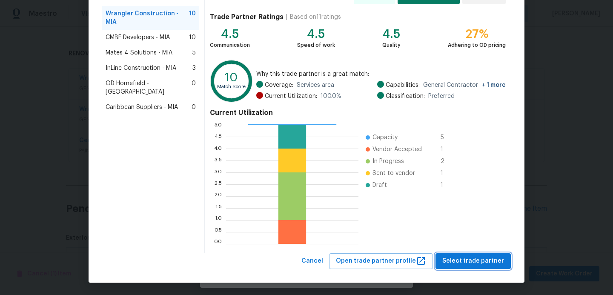
click at [467, 260] on span "Select trade partner" at bounding box center [473, 261] width 62 height 11
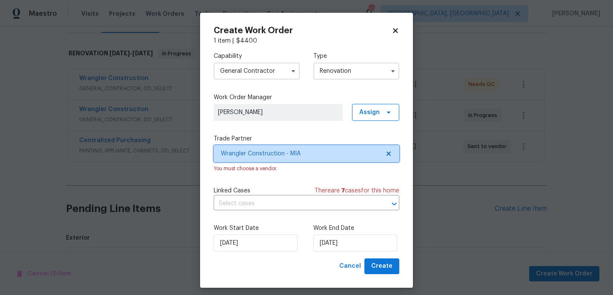
scroll to position [0, 0]
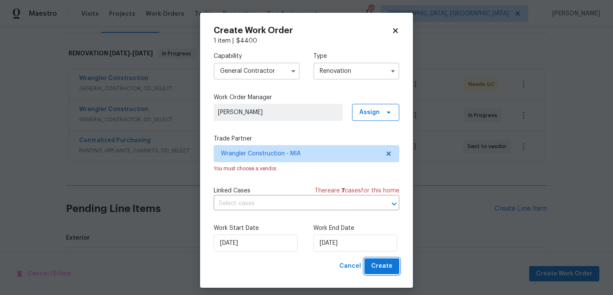
click at [376, 266] on span "Create" at bounding box center [381, 266] width 21 height 11
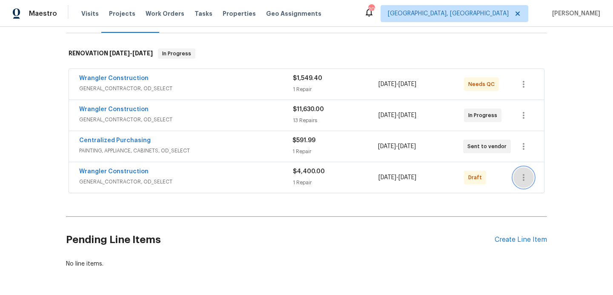
click at [522, 179] on icon "button" at bounding box center [524, 177] width 10 height 10
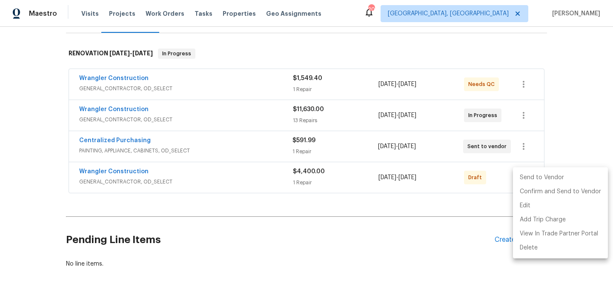
click at [522, 176] on li "Send to Vendor" at bounding box center [560, 178] width 95 height 14
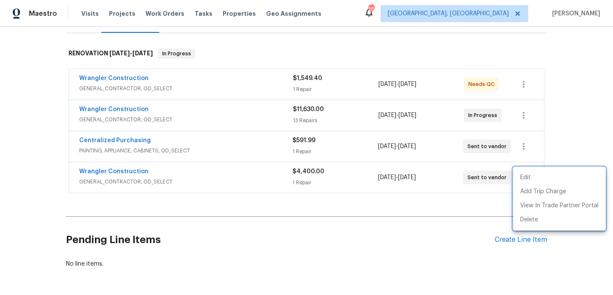
click at [140, 172] on div at bounding box center [306, 147] width 613 height 295
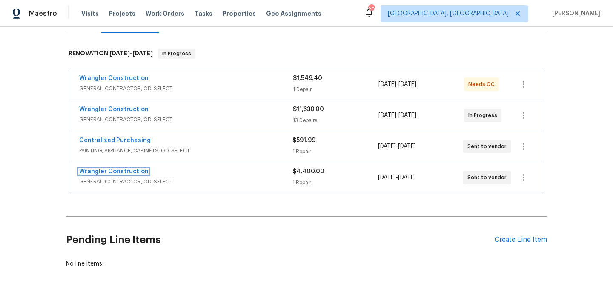
click at [130, 171] on link "Wrangler Construction" at bounding box center [113, 172] width 69 height 6
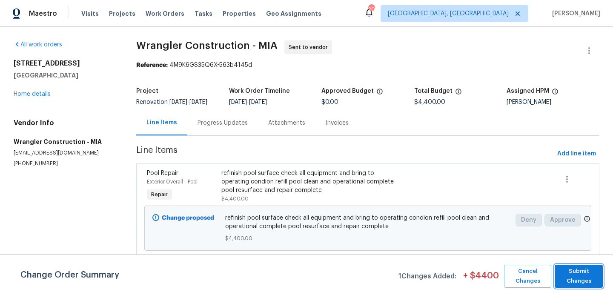
click at [570, 280] on span "Submit Changes" at bounding box center [579, 276] width 40 height 20
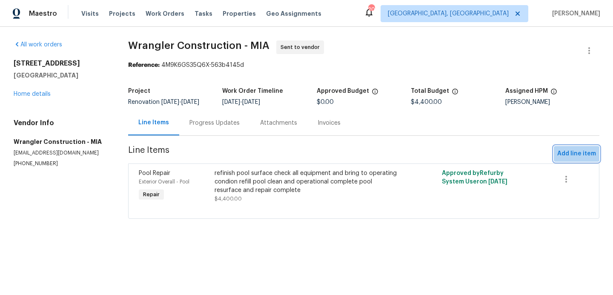
click at [579, 153] on span "Add line item" at bounding box center [576, 154] width 39 height 11
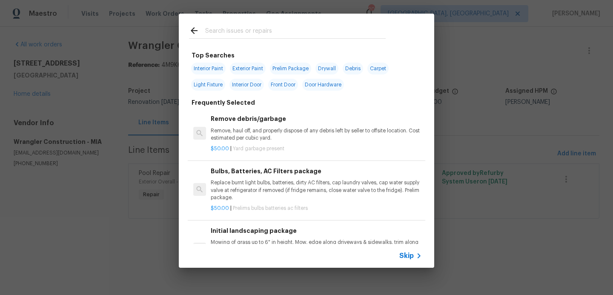
click at [221, 34] on input "text" at bounding box center [295, 32] width 181 height 13
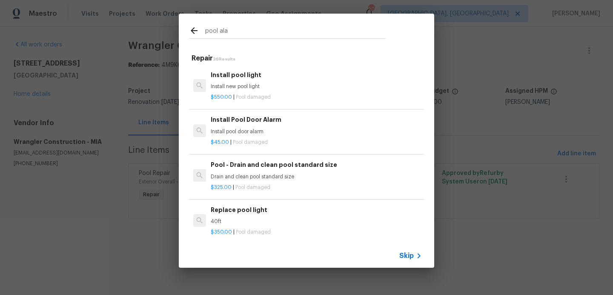
type input "pool ala"
click at [222, 124] on h6 "Install Pool Door Alarm" at bounding box center [316, 119] width 211 height 9
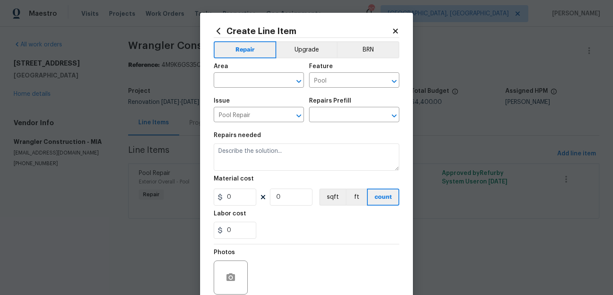
type input "Install Pool Door Alarm $45.00"
type textarea "Install pool door alarm"
type input "45"
click at [282, 199] on input "1" at bounding box center [291, 197] width 43 height 17
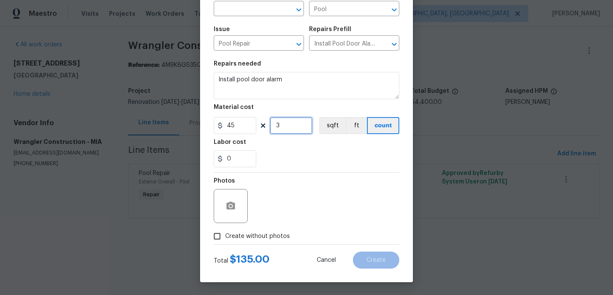
type input "3"
click at [218, 238] on input "Create without photos" at bounding box center [217, 236] width 16 height 16
checkbox input "true"
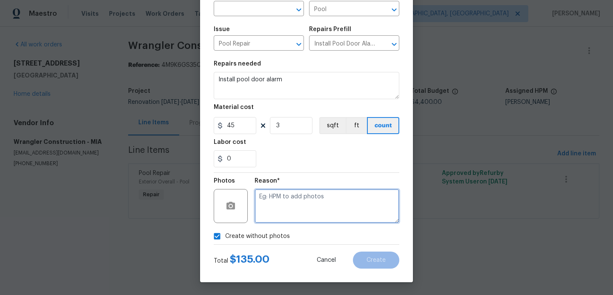
click at [292, 204] on textarea at bounding box center [327, 206] width 145 height 34
type textarea "hpm to add"
click at [321, 241] on div "Create without photos" at bounding box center [307, 236] width 186 height 16
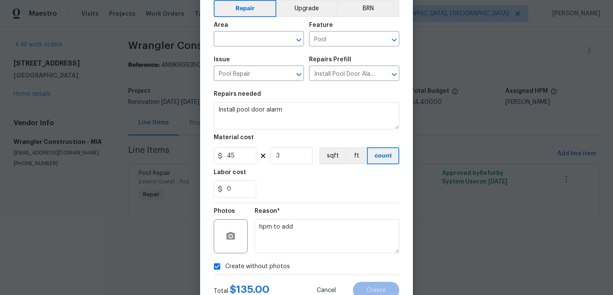
scroll to position [34, 0]
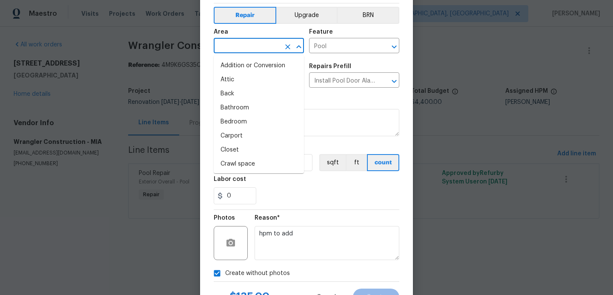
click at [269, 41] on input "text" at bounding box center [247, 46] width 66 height 13
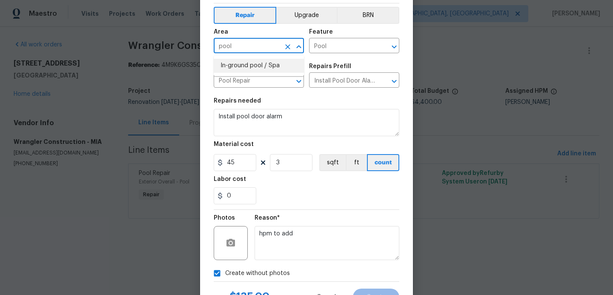
click at [271, 68] on li "In-ground pool / Spa" at bounding box center [259, 66] width 90 height 14
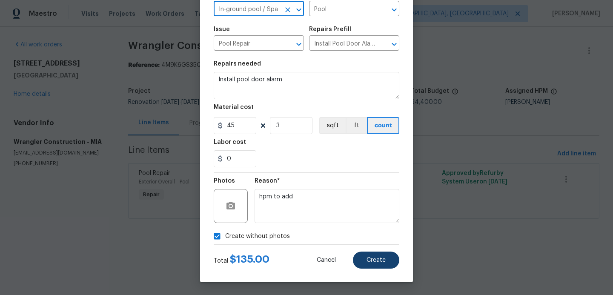
type input "In-ground pool / Spa"
click at [370, 261] on span "Create" at bounding box center [376, 260] width 19 height 6
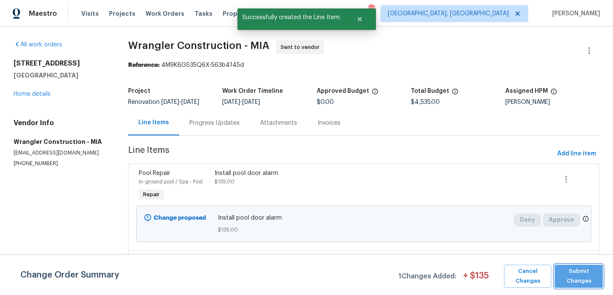
click at [575, 278] on span "Submit Changes" at bounding box center [579, 276] width 40 height 20
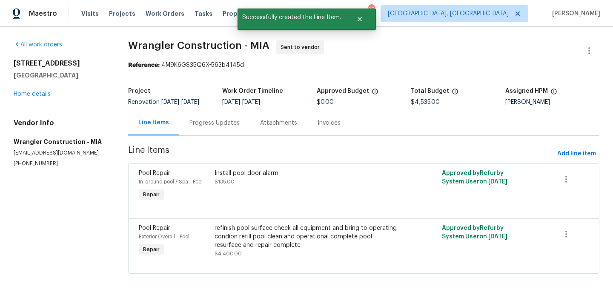
scroll to position [3, 0]
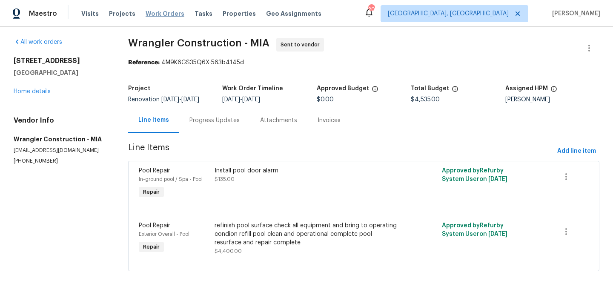
click at [151, 14] on span "Work Orders" at bounding box center [165, 13] width 39 height 9
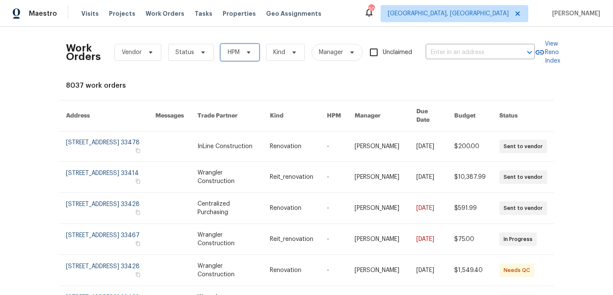
click at [229, 54] on span "HPM" at bounding box center [234, 52] width 12 height 9
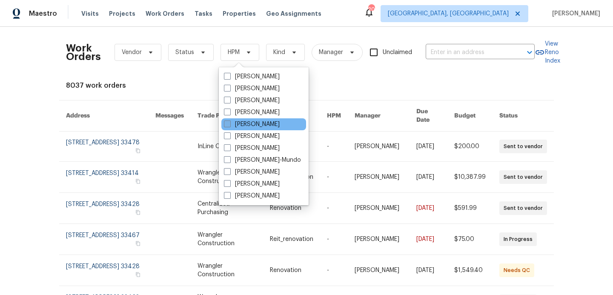
click at [228, 122] on span at bounding box center [227, 123] width 7 height 7
click at [228, 122] on input "[PERSON_NAME]" at bounding box center [227, 123] width 6 height 6
checkbox input "true"
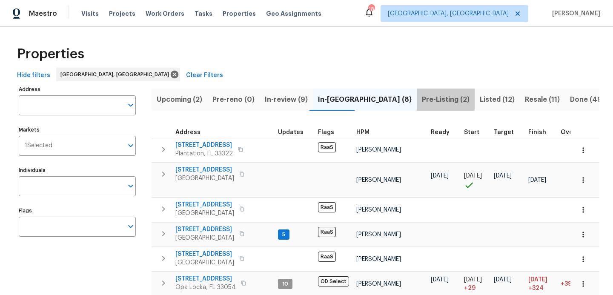
click at [422, 98] on span "Pre-Listing (2)" at bounding box center [446, 100] width 48 height 12
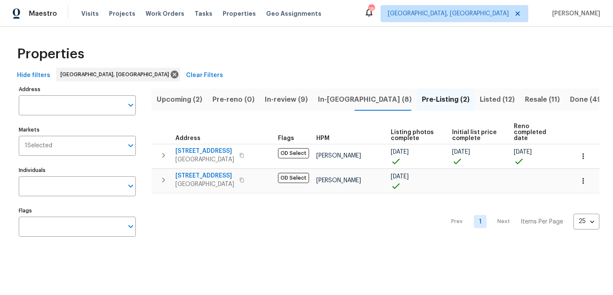
click at [188, 101] on span "Upcoming (2)" at bounding box center [180, 100] width 46 height 12
